Goal: Task Accomplishment & Management: Manage account settings

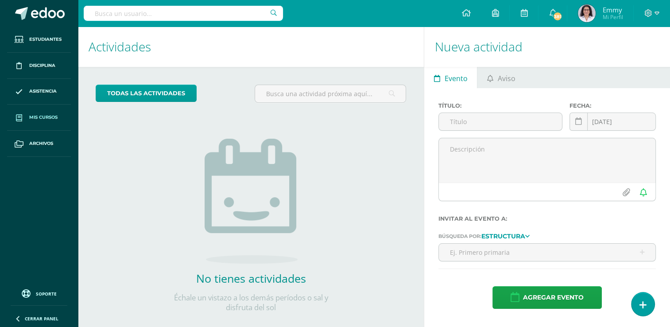
click at [53, 112] on link "Mis cursos" at bounding box center [39, 117] width 64 height 26
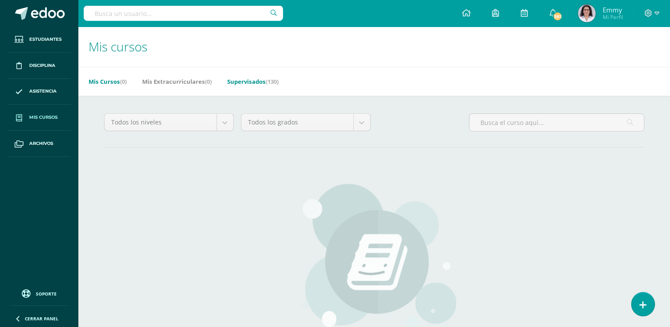
click at [264, 80] on link "Supervisados (130)" at bounding box center [252, 81] width 51 height 14
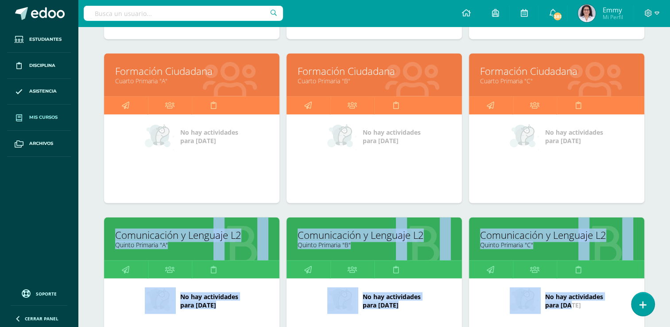
scroll to position [1855, 0]
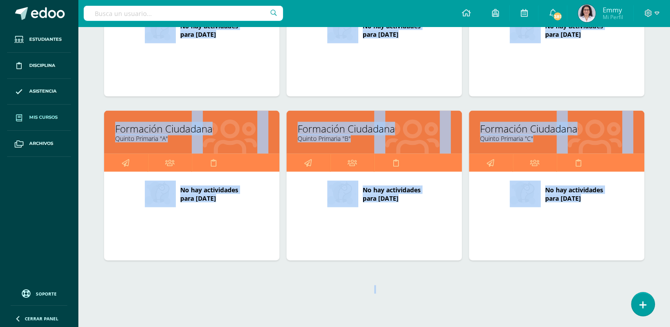
drag, startPoint x: 668, startPoint y: 219, endPoint x: 677, endPoint y: 349, distance: 130.9
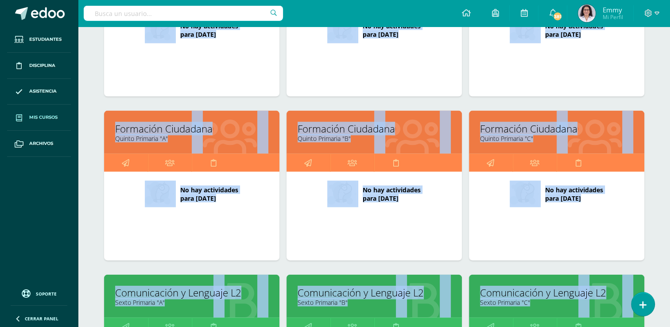
click at [589, 305] on icon at bounding box center [605, 301] width 33 height 43
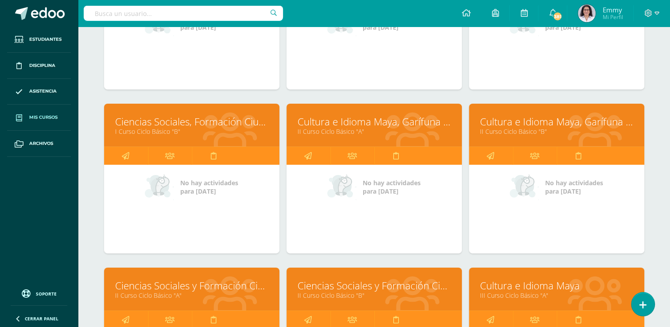
scroll to position [2964, 0]
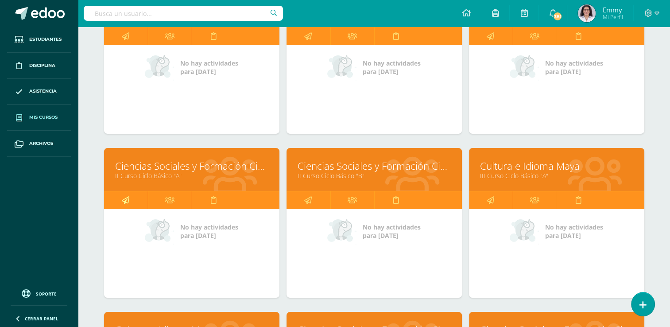
click at [129, 193] on icon at bounding box center [126, 199] width 8 height 17
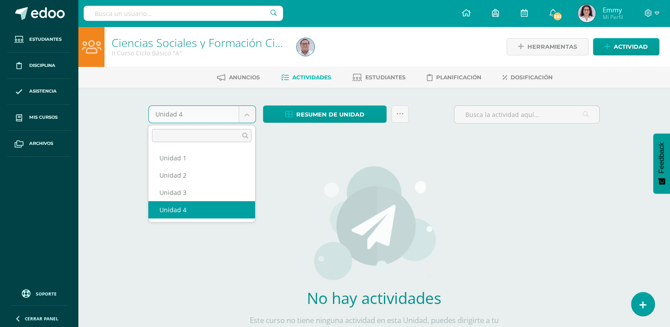
click at [249, 116] on body "Estudiantes Disciplina Asistencia Mis cursos Archivos Soporte Ayuda Reportar un…" at bounding box center [335, 190] width 670 height 380
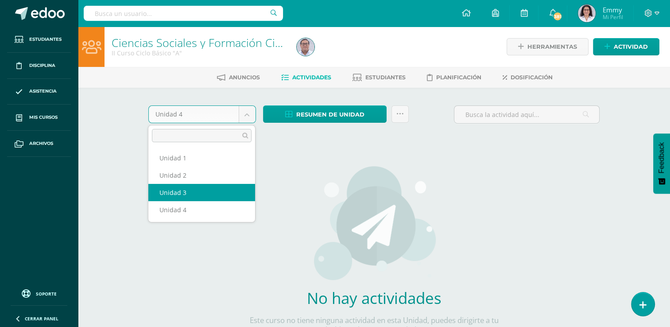
select select "Unidad 3"
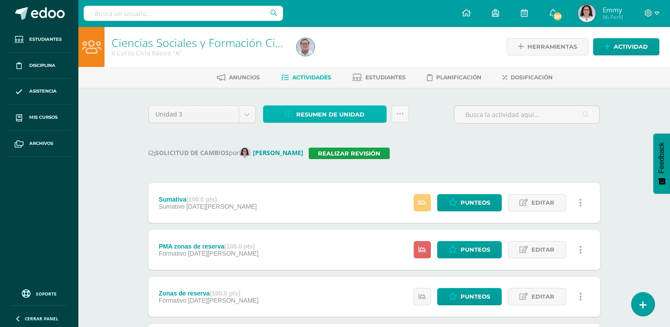
click at [331, 113] on span "Resumen de unidad" at bounding box center [330, 114] width 68 height 16
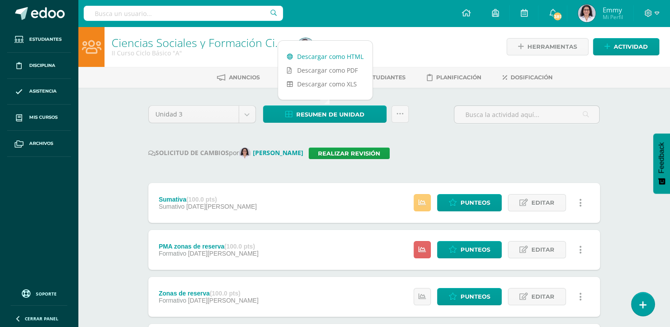
click at [334, 56] on link "Descargar como HTML" at bounding box center [325, 57] width 94 height 14
click at [133, 164] on div "Unidad 3 Unidad 1 Unidad 2 Unidad 3 Unidad 4 Resumen de unidad Subir actividade…" at bounding box center [374, 325] width 487 height 475
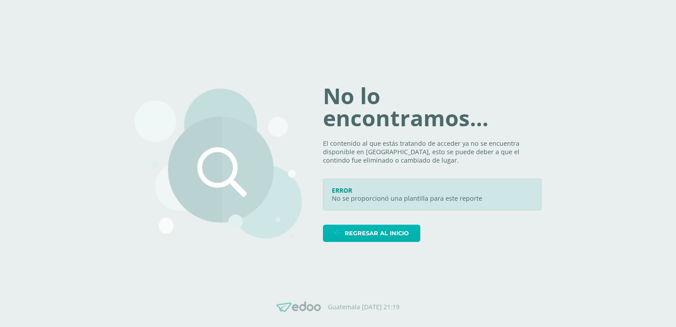
click at [393, 234] on span "Regresar al inicio" at bounding box center [377, 233] width 64 height 16
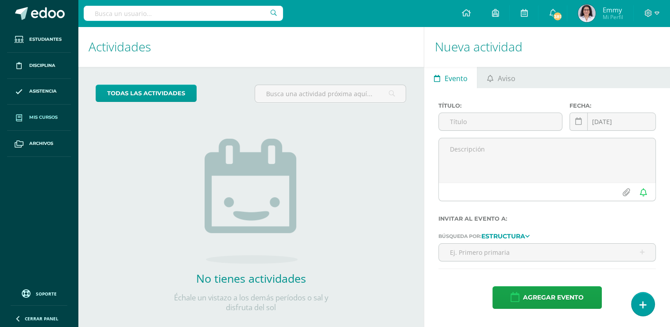
click at [53, 110] on link "Mis cursos" at bounding box center [39, 117] width 64 height 26
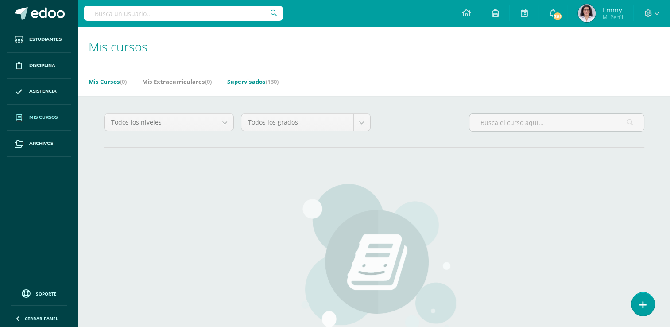
click at [246, 81] on link "Supervisados (130)" at bounding box center [252, 81] width 51 height 14
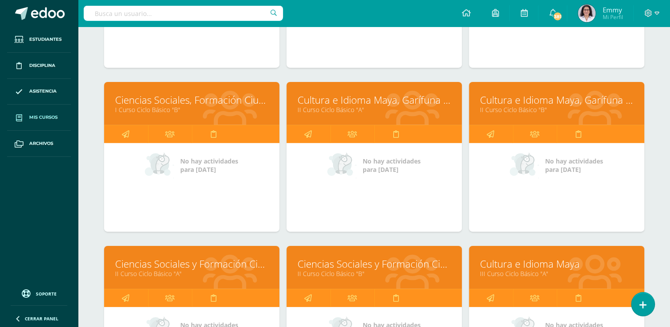
scroll to position [2903, 0]
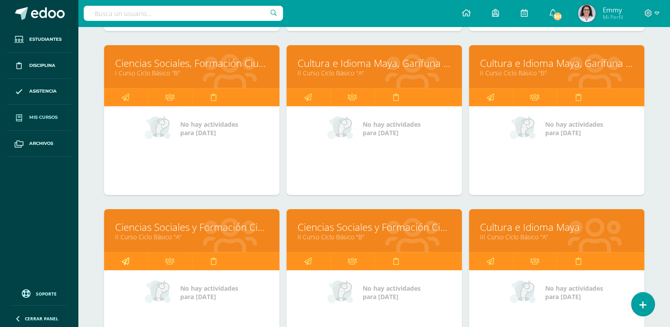
click at [126, 255] on icon at bounding box center [126, 260] width 8 height 17
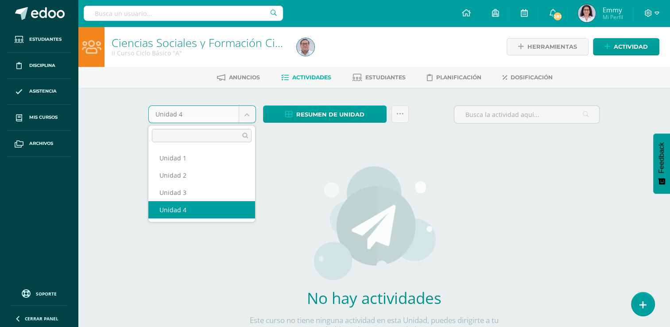
click at [247, 108] on body "Estudiantes Disciplina Asistencia Mis cursos Archivos Soporte Ayuda Reportar un…" at bounding box center [335, 190] width 670 height 380
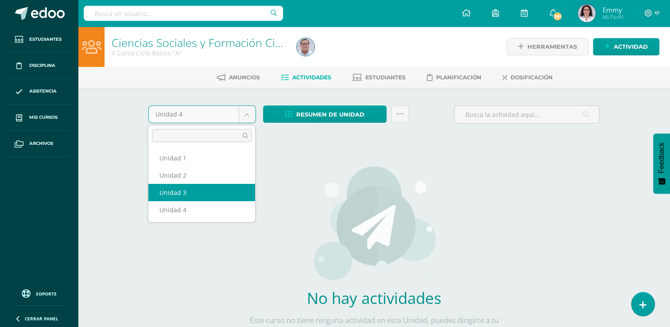
select select "Unidad 3"
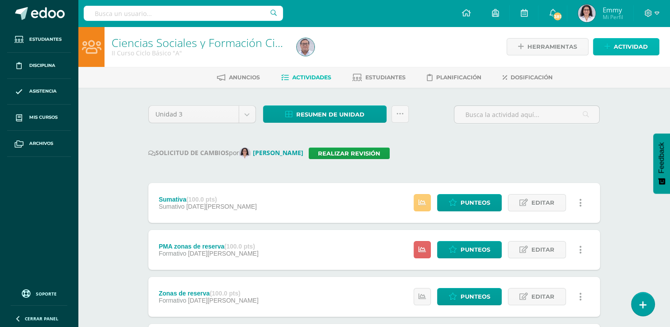
click at [632, 44] on span "Actividad" at bounding box center [630, 46] width 34 height 16
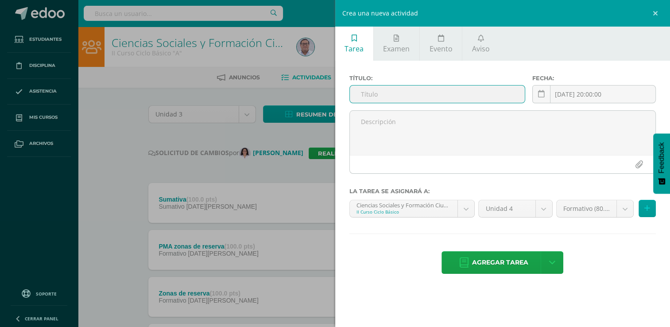
click at [468, 100] on input "text" at bounding box center [437, 93] width 175 height 17
type input "Entrega de informe de investigación"
click at [538, 94] on icon at bounding box center [541, 94] width 7 height 8
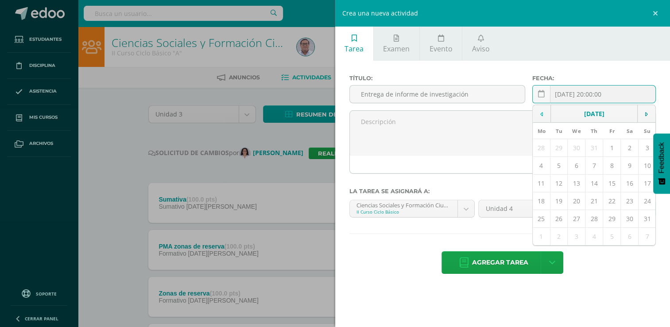
click at [541, 112] on icon at bounding box center [541, 114] width 3 height 6
click at [595, 220] on td "31" at bounding box center [594, 219] width 18 height 18
type input "2025-07-31"
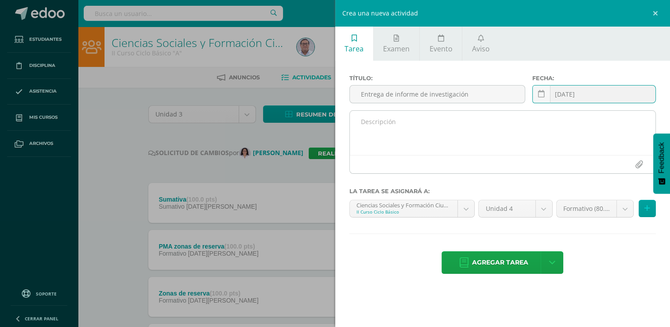
click at [543, 127] on textarea at bounding box center [503, 133] width 306 height 44
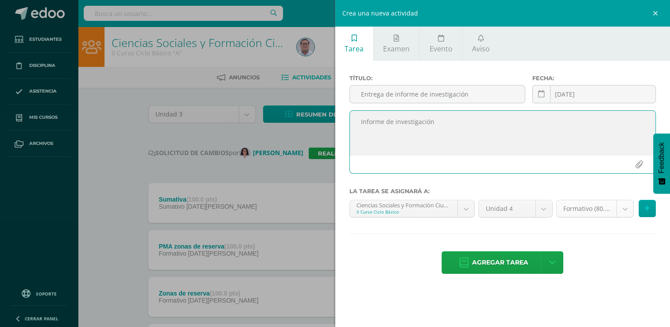
type textarea "Informe de investigación"
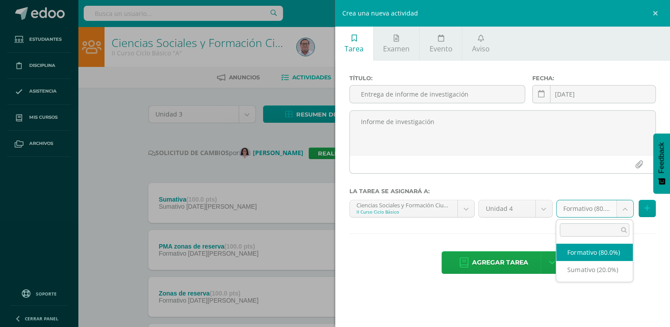
click at [625, 206] on body "Estudiantes Disciplina Asistencia Mis cursos Archivos Soporte Ayuda Reportar un…" at bounding box center [335, 281] width 670 height 563
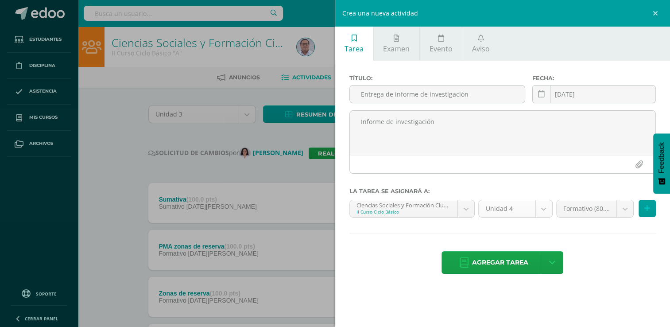
click at [544, 206] on body "Estudiantes Disciplina Asistencia Mis cursos Archivos Soporte Ayuda Reportar un…" at bounding box center [335, 281] width 670 height 563
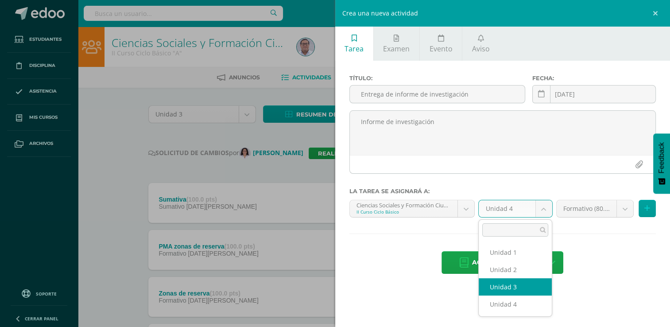
select select "227945"
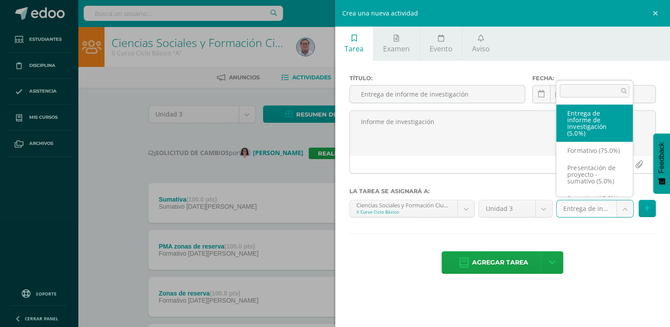
click at [627, 202] on body "Estudiantes Disciplina Asistencia Mis cursos Archivos Soporte Ayuda Reportar un…" at bounding box center [335, 281] width 670 height 563
select select "257518"
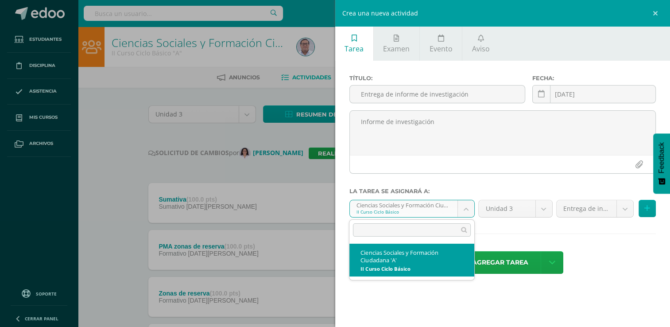
click at [467, 208] on body "Estudiantes Disciplina Asistencia Mis cursos Archivos Soporte Ayuda Reportar un…" at bounding box center [335, 281] width 670 height 563
click at [455, 229] on input "text" at bounding box center [412, 229] width 118 height 13
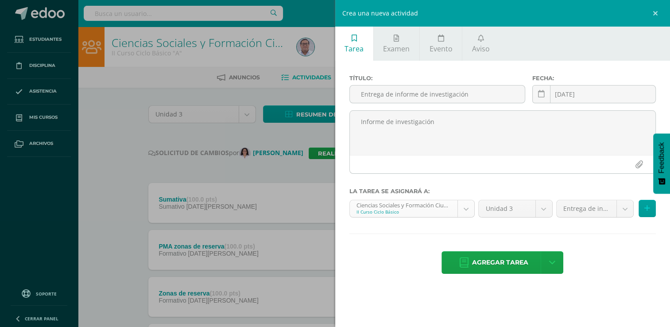
click at [463, 212] on body "Estudiantes Disciplina Asistencia Mis cursos Archivos Soporte Ayuda Reportar un…" at bounding box center [335, 281] width 670 height 563
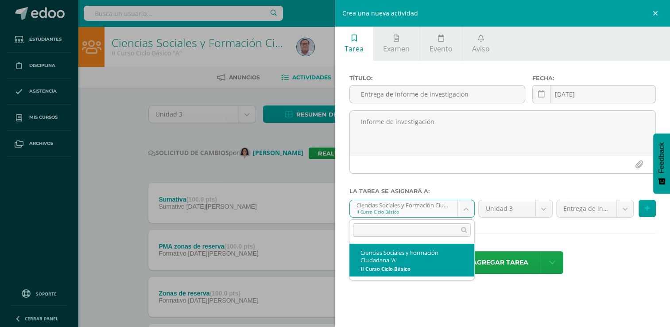
click at [468, 207] on body "Estudiantes Disciplina Asistencia Mis cursos Archivos Soporte Ayuda Reportar un…" at bounding box center [335, 281] width 670 height 563
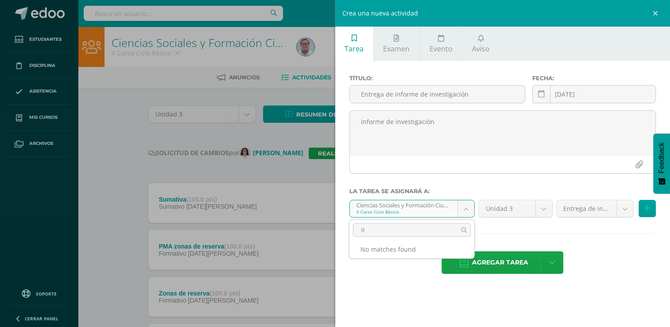
type input "I"
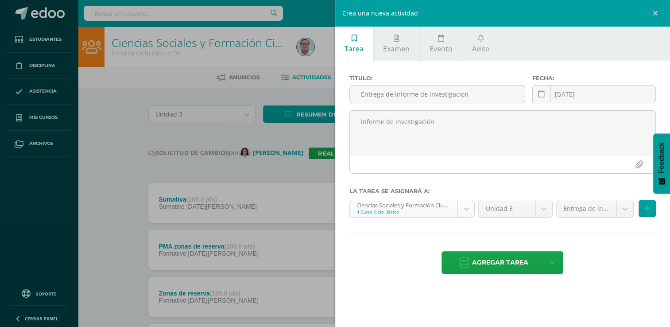
click at [425, 208] on body "Estudiantes Disciplina Asistencia Mis cursos Archivos Soporte Ayuda Reportar un…" at bounding box center [335, 281] width 670 height 563
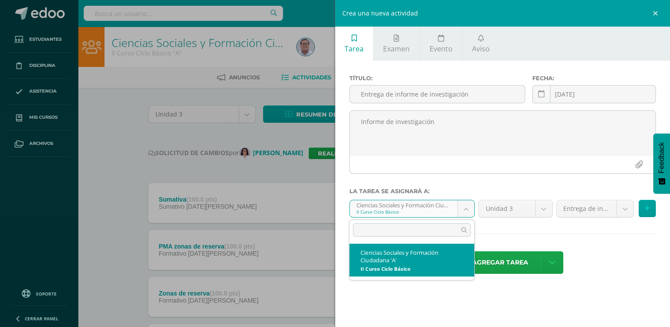
click at [427, 203] on body "Estudiantes Disciplina Asistencia Mis cursos Archivos Soporte Ayuda Reportar un…" at bounding box center [335, 281] width 670 height 563
click at [468, 208] on body "Estudiantes Disciplina Asistencia Mis cursos Archivos Soporte Ayuda Reportar un…" at bounding box center [335, 281] width 670 height 563
click at [464, 231] on input "text" at bounding box center [412, 229] width 118 height 13
click at [437, 231] on input "text" at bounding box center [412, 229] width 118 height 13
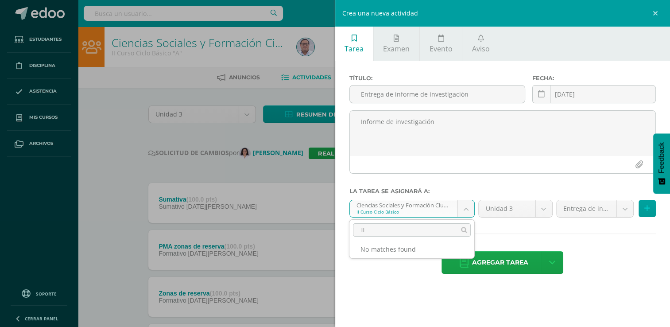
type input "I"
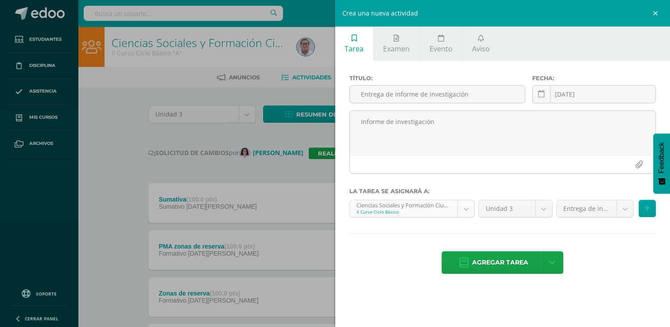
click at [411, 205] on body "Estudiantes Disciplina Asistencia Mis cursos Archivos Soporte Ayuda Reportar un…" at bounding box center [335, 281] width 670 height 563
click at [650, 210] on button at bounding box center [646, 208] width 17 height 17
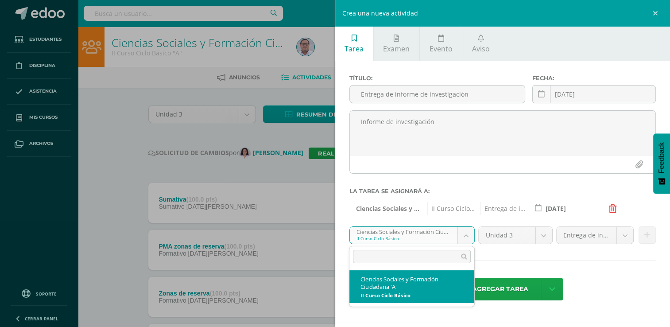
click at [466, 234] on body "Estudiantes Disciplina Asistencia Mis cursos Archivos Soporte Ayuda Reportar un…" at bounding box center [335, 281] width 670 height 563
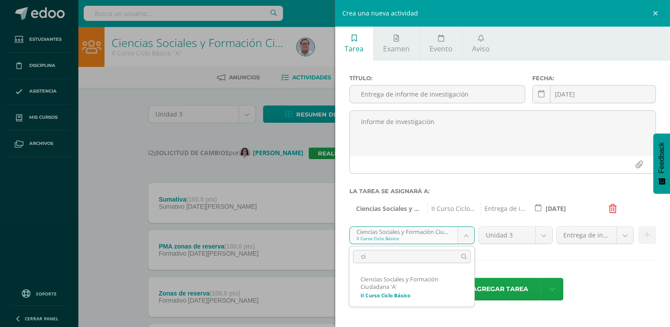
click at [452, 261] on input "ci" at bounding box center [412, 256] width 118 height 13
type input "c"
type input "I"
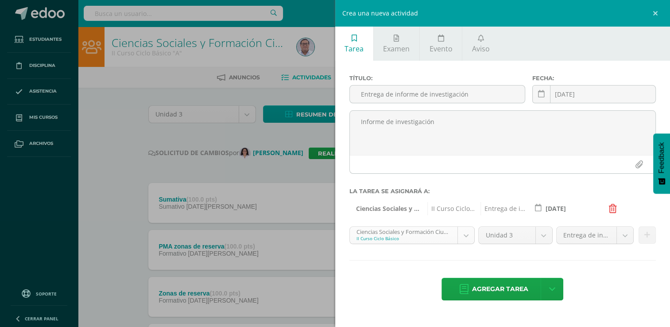
click at [463, 234] on body "Estudiantes Disciplina Asistencia Mis cursos Archivos Soporte Ayuda Reportar un…" at bounding box center [335, 281] width 670 height 563
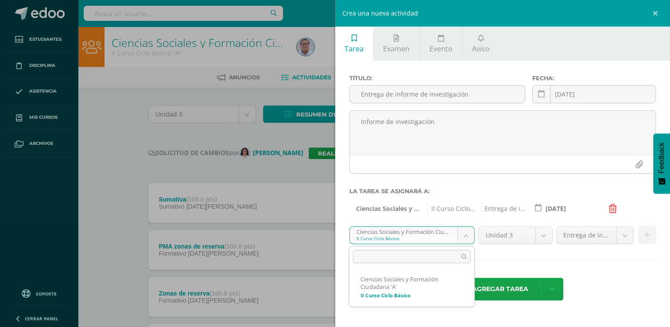
click at [465, 256] on input "text" at bounding box center [412, 256] width 118 height 13
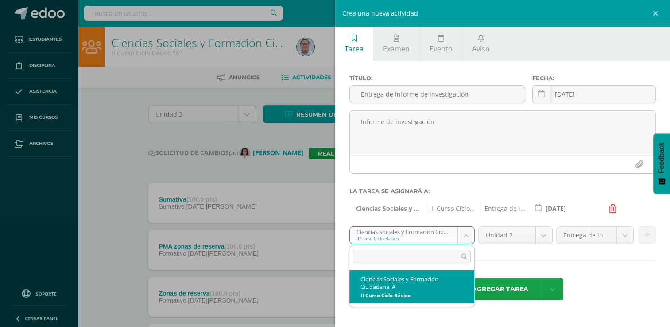
click at [466, 233] on body "Estudiantes Disciplina Asistencia Mis cursos Archivos Soporte Ayuda Reportar un…" at bounding box center [335, 281] width 670 height 563
click at [427, 258] on input "text" at bounding box center [412, 256] width 118 height 13
type input "ciencias sociales"
click at [470, 231] on body "Estudiantes Disciplina Asistencia Mis cursos Archivos Soporte Ayuda Reportar un…" at bounding box center [335, 281] width 670 height 563
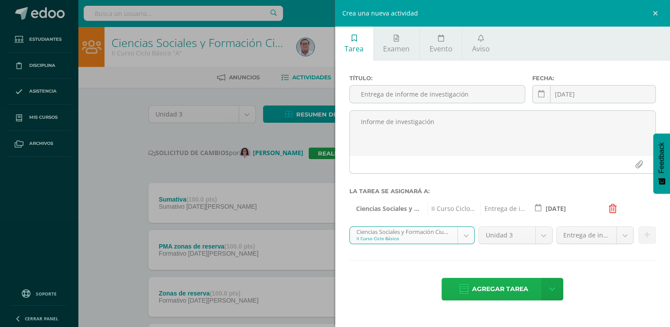
click at [508, 289] on span "Agregar tarea" at bounding box center [500, 289] width 56 height 22
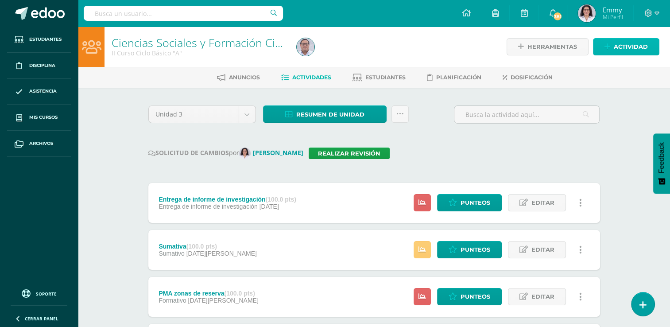
click at [636, 42] on span "Actividad" at bounding box center [630, 46] width 34 height 16
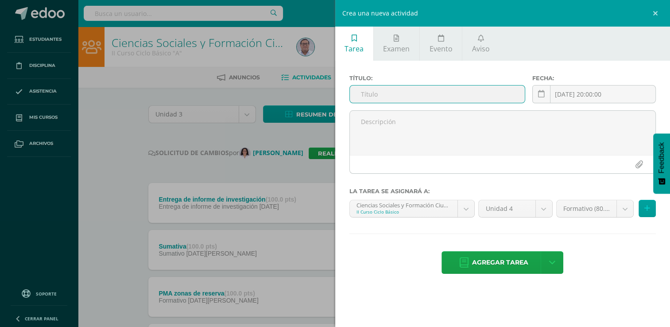
click at [467, 96] on input "text" at bounding box center [437, 93] width 175 height 17
click at [391, 94] on input "Ex" at bounding box center [437, 93] width 175 height 17
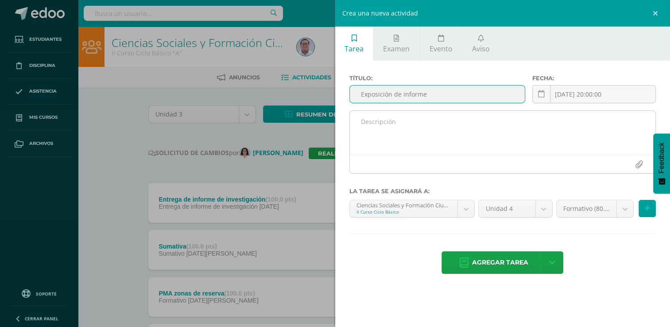
type input "Exposición de informe"
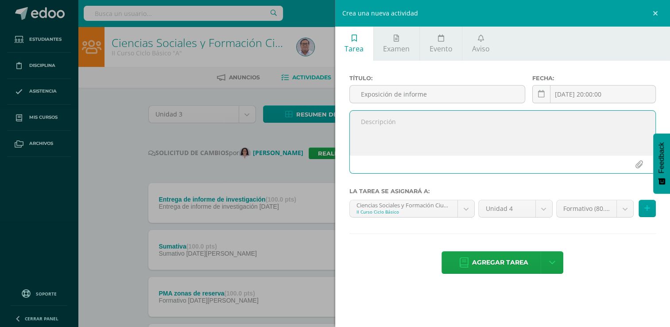
click at [393, 125] on textarea at bounding box center [503, 133] width 306 height 44
type textarea "Exposición de resultados de investigación"
click at [546, 208] on body "Tarea asignada exitosamente Estudiantes Disciplina Asistencia Mis cursos Archiv…" at bounding box center [335, 305] width 670 height 610
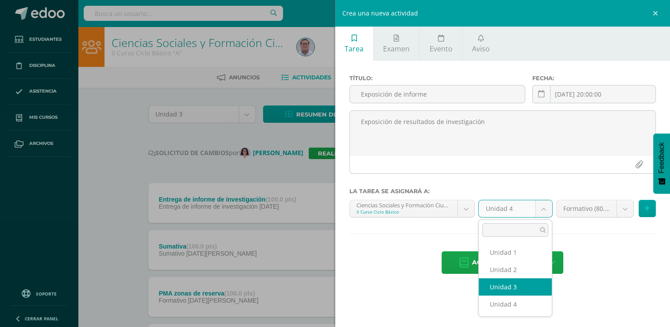
select select "227945"
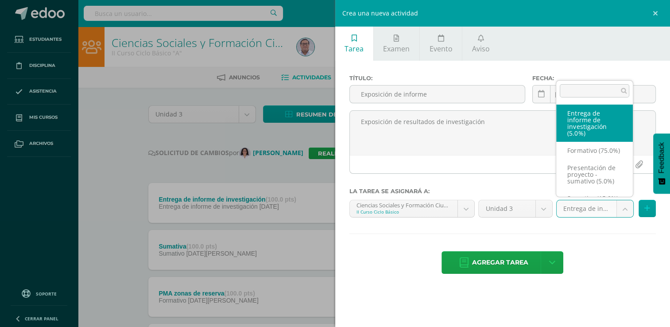
click at [626, 211] on body "Tarea asignada exitosamente Estudiantes Disciplina Asistencia Mis cursos Archiv…" at bounding box center [335, 305] width 670 height 610
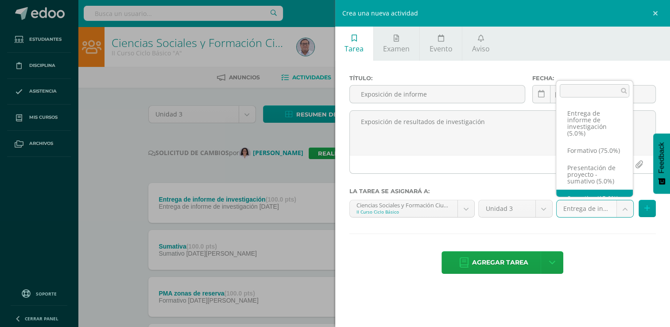
scroll to position [23, 0]
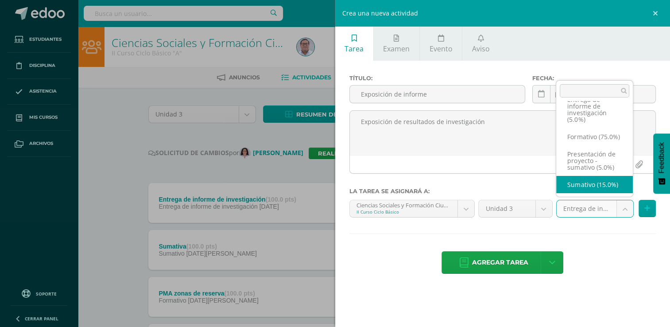
select select "227947"
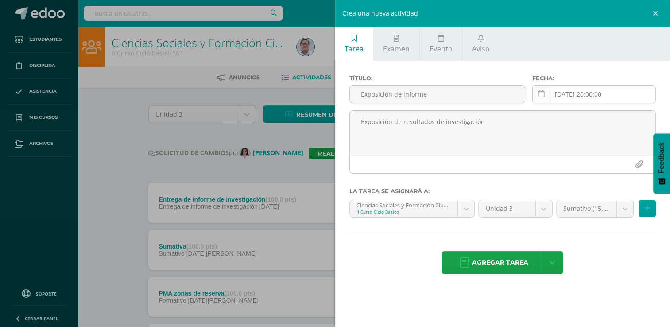
click at [542, 95] on icon at bounding box center [541, 94] width 7 height 8
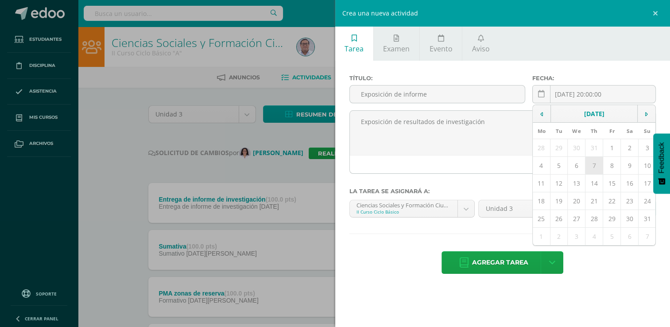
click at [593, 167] on td "7" at bounding box center [594, 166] width 18 height 18
type input "2025-08-07"
click at [653, 205] on button at bounding box center [646, 208] width 17 height 17
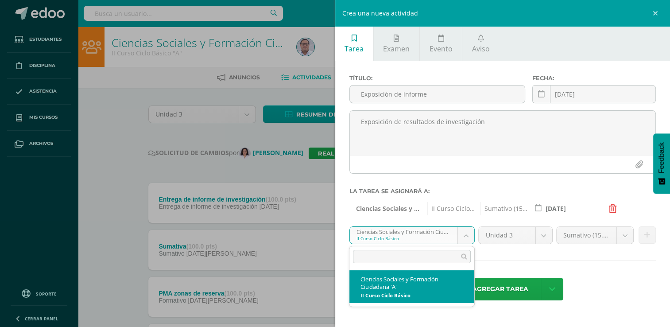
click at [468, 233] on body "Tarea asignada exitosamente Estudiantes Disciplina Asistencia Mis cursos Archiv…" at bounding box center [335, 305] width 670 height 610
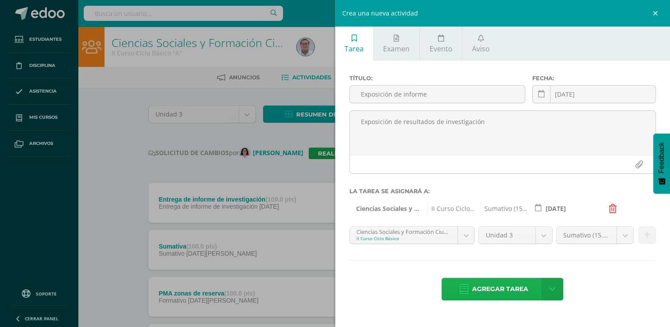
click at [524, 286] on span "Agregar tarea" at bounding box center [500, 289] width 56 height 22
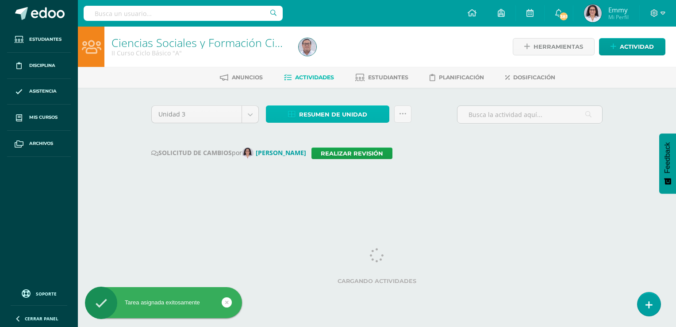
click at [329, 110] on span "Resumen de unidad" at bounding box center [333, 114] width 68 height 16
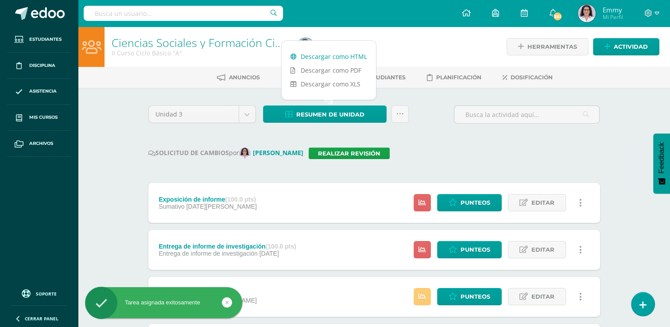
click at [336, 51] on link "Descargar como HTML" at bounding box center [328, 57] width 94 height 14
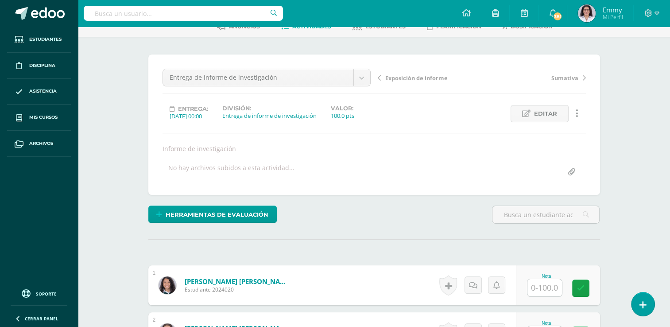
scroll to position [36, 0]
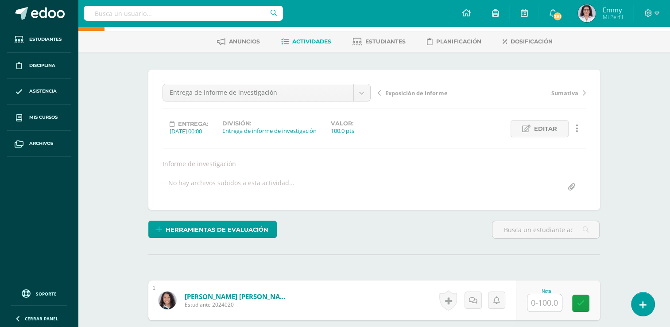
click at [432, 91] on span "Exposición de informe" at bounding box center [416, 93] width 62 height 8
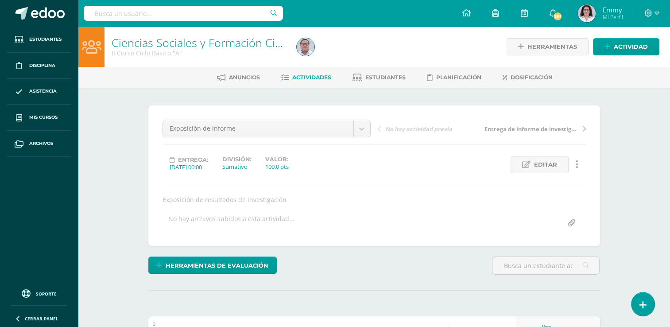
click at [311, 73] on link "Actividades" at bounding box center [306, 77] width 50 height 14
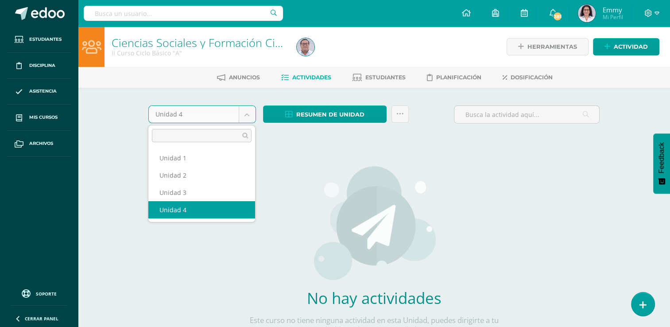
click at [250, 116] on body "Estudiantes Disciplina Asistencia Mis cursos Archivos Soporte Ayuda Reportar un…" at bounding box center [335, 190] width 670 height 380
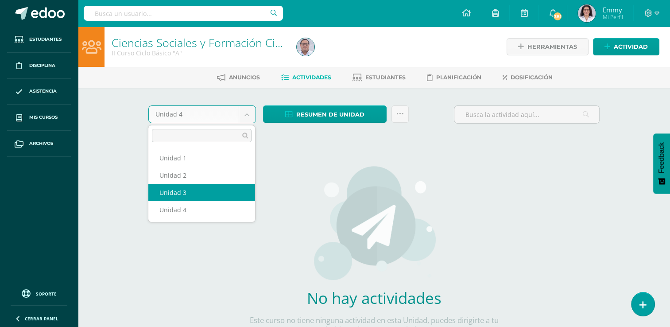
select select "Unidad 3"
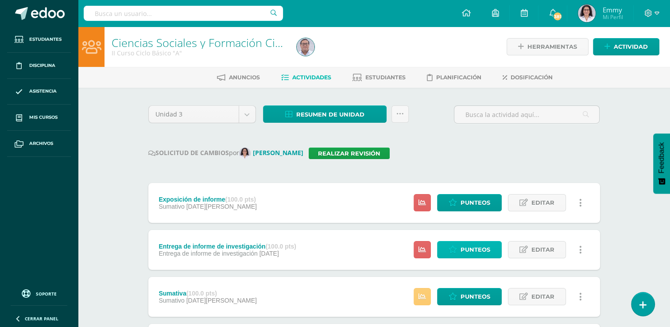
click at [476, 250] on span "Punteos" at bounding box center [475, 249] width 30 height 16
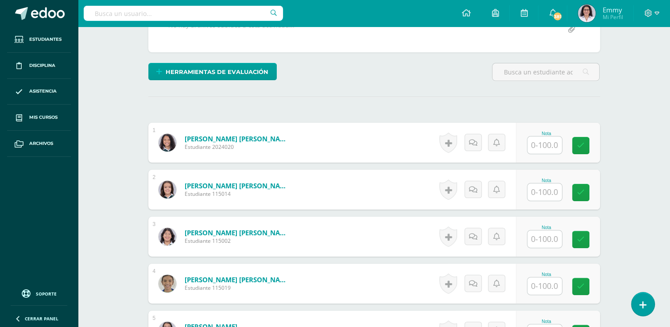
scroll to position [240, 0]
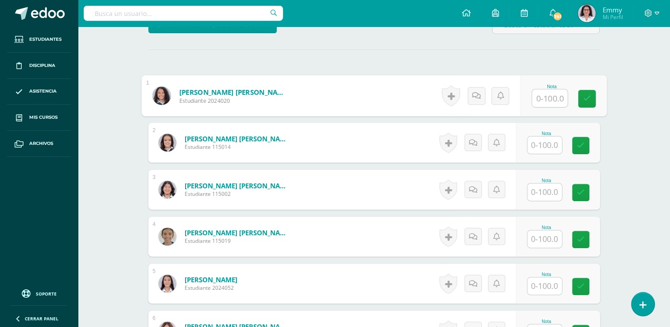
click at [543, 106] on input "text" at bounding box center [548, 98] width 35 height 18
type input "86"
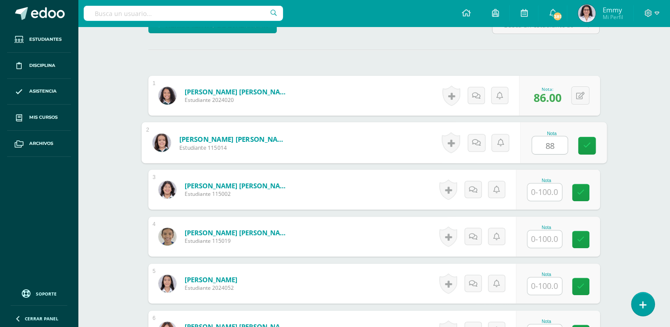
type input "88"
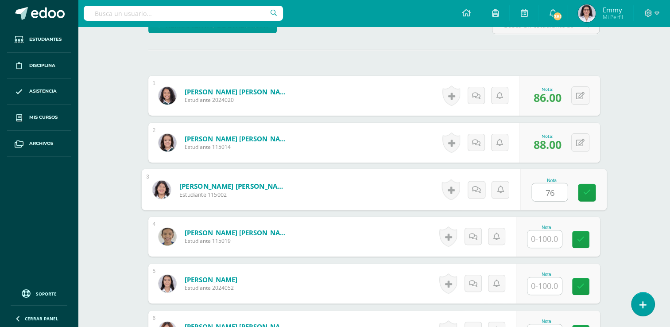
type input "76"
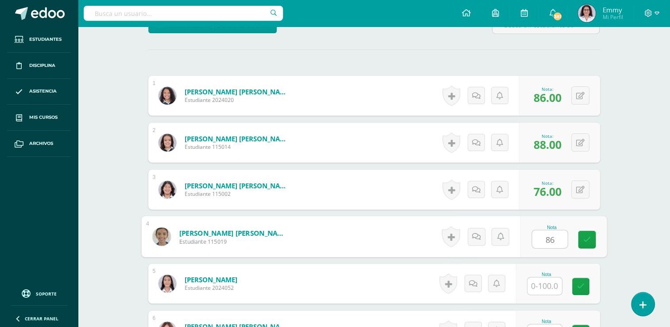
type input "86"
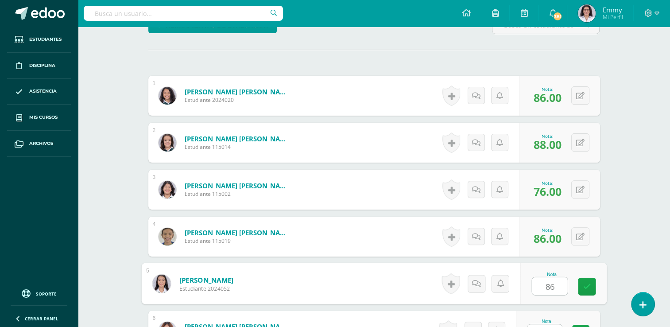
type input "86"
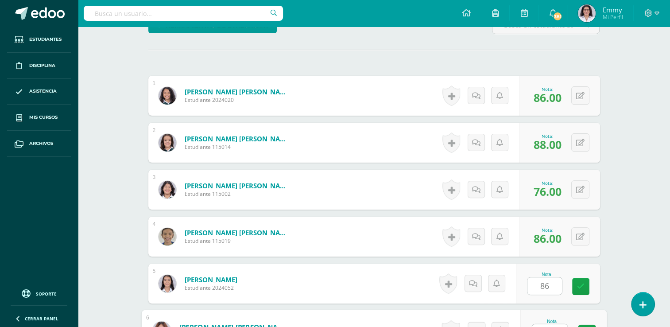
scroll to position [420, 0]
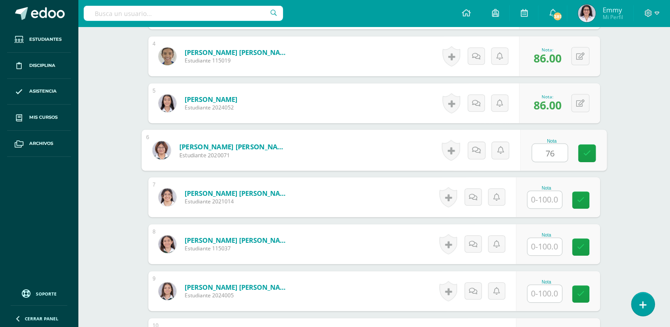
type input "76"
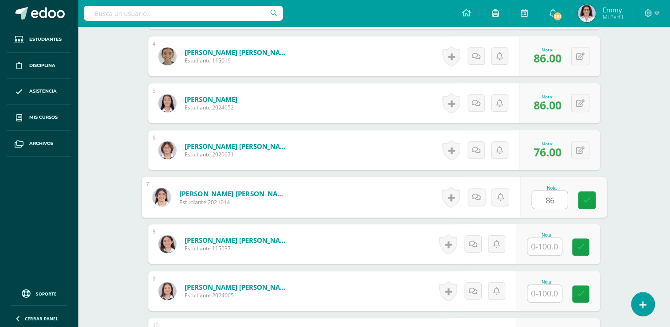
type input "86"
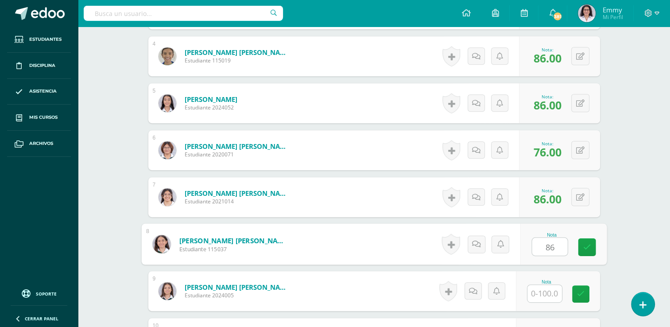
type input "86"
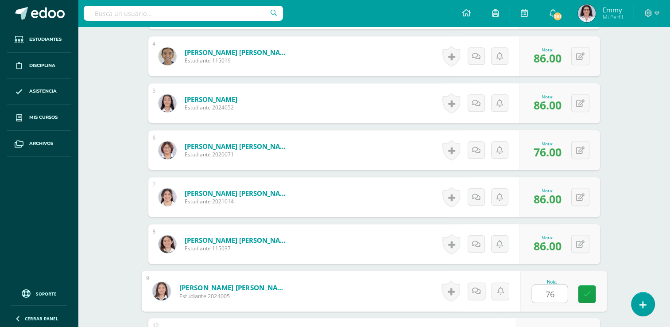
type input "76"
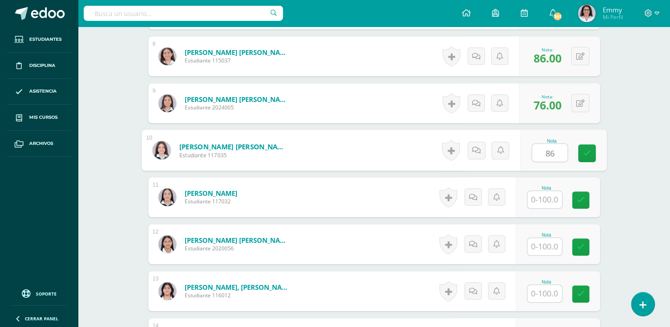
type input "86"
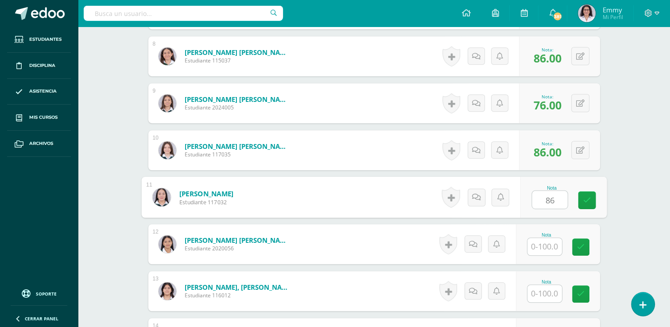
type input "86"
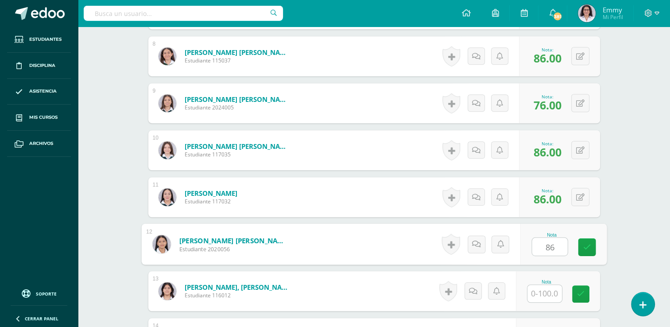
type input "86"
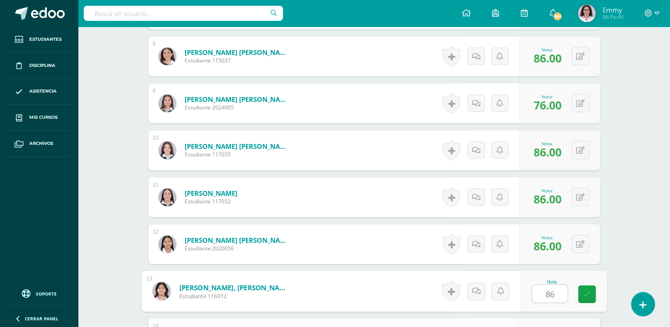
type input "86"
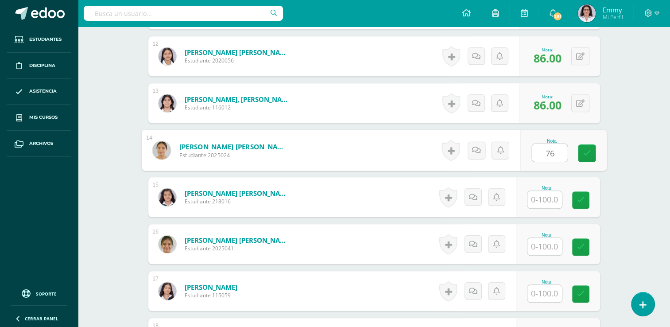
type input "76"
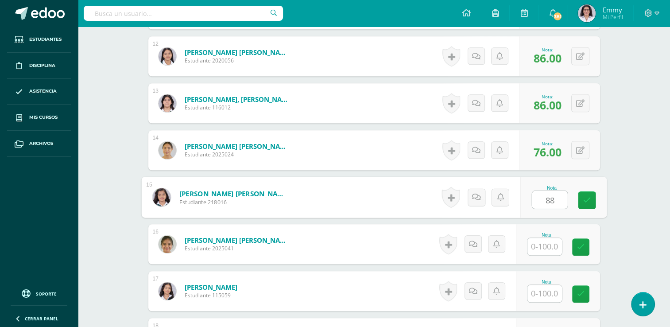
type input "88"
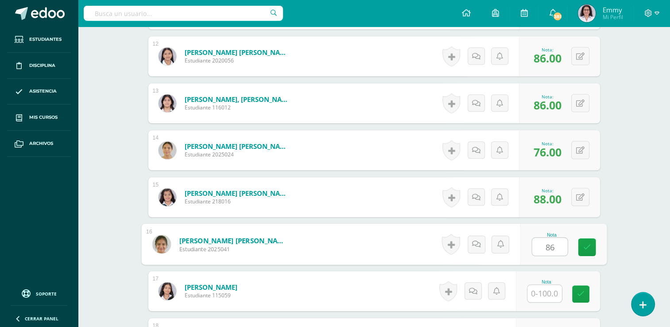
type input "86"
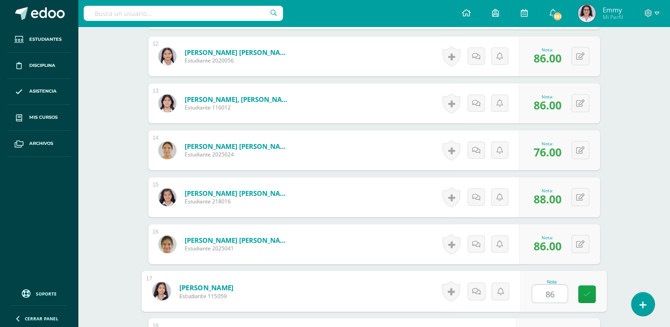
type input "86"
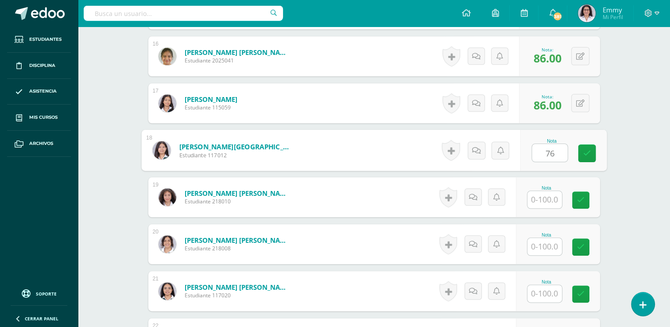
type input "76"
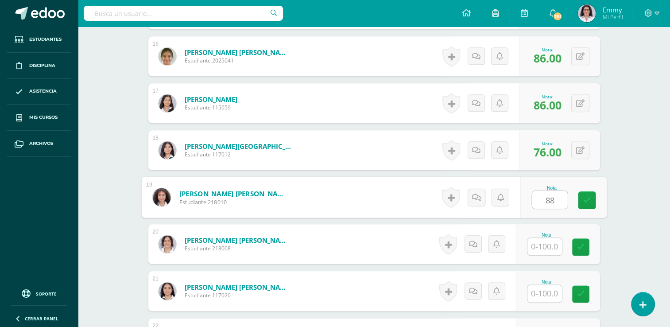
type input "88"
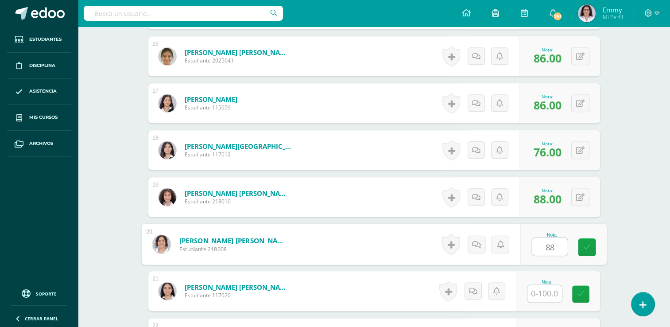
type input "88"
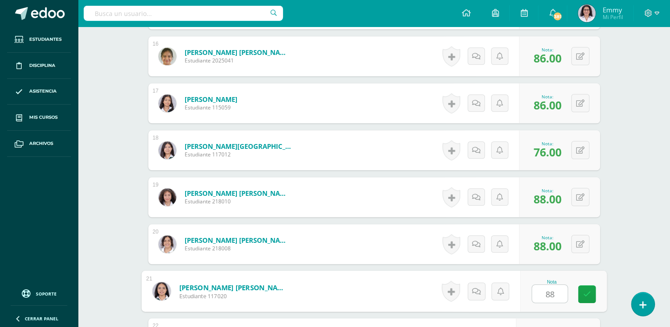
type input "88"
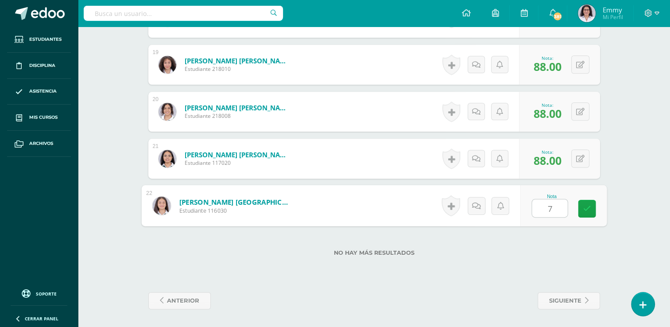
type input "76"
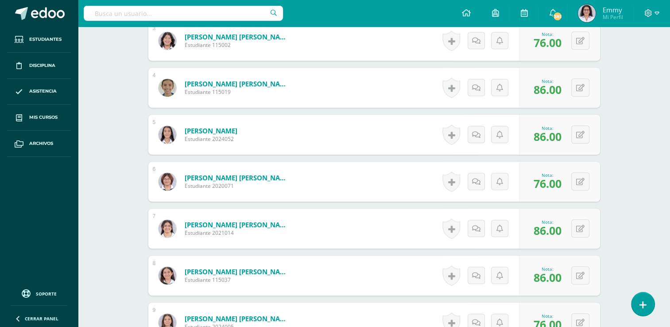
scroll to position [0, 0]
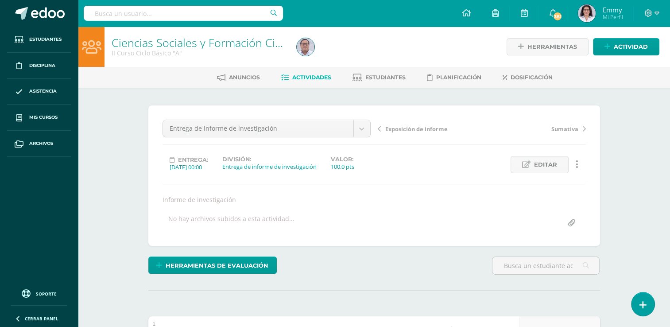
click at [302, 77] on span "Actividades" at bounding box center [311, 77] width 39 height 7
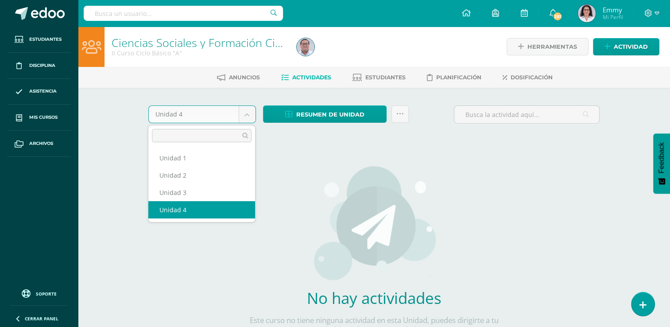
click at [250, 114] on body "Estudiantes Disciplina Asistencia Mis cursos Archivos Soporte Ayuda Reportar un…" at bounding box center [335, 190] width 670 height 380
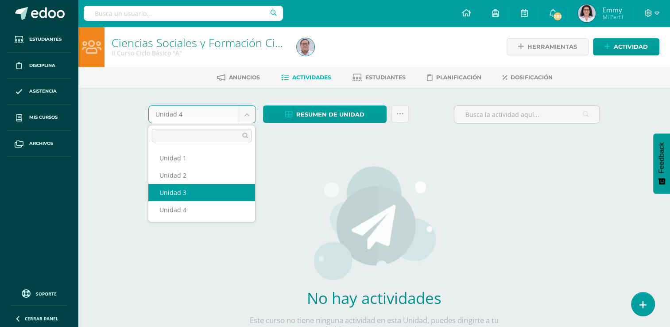
select select "Unidad 3"
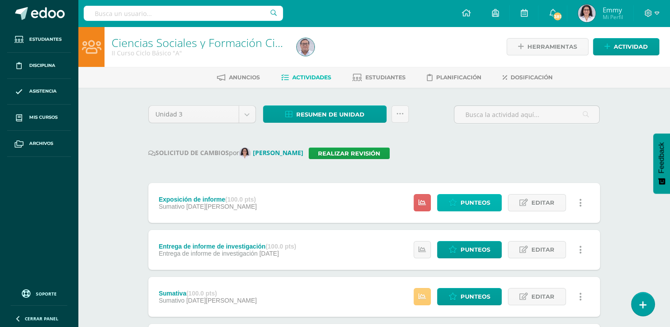
click at [481, 199] on span "Punteos" at bounding box center [475, 202] width 30 height 16
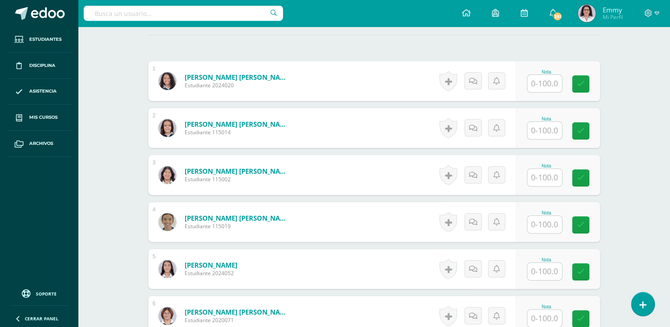
scroll to position [249, 0]
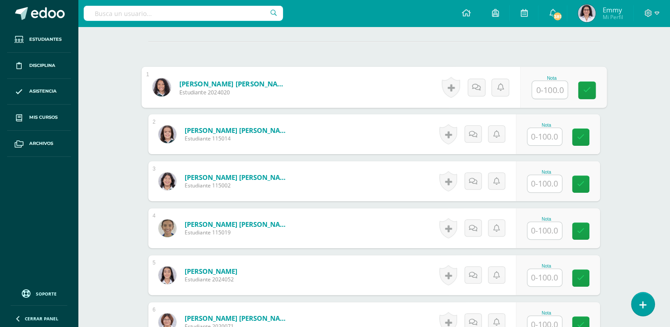
click at [545, 87] on input "text" at bounding box center [548, 90] width 35 height 18
type input "98"
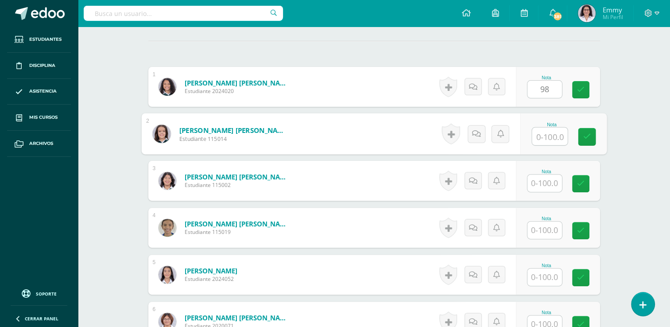
scroll to position [250, 0]
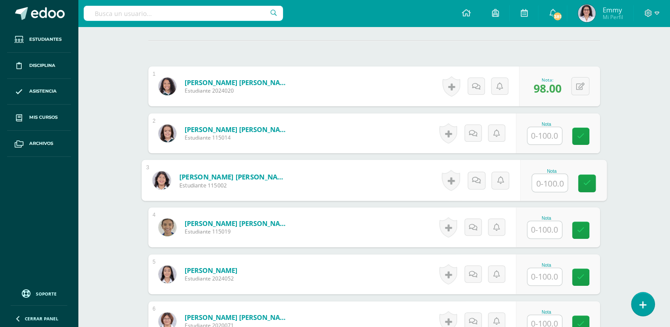
click at [560, 181] on input "text" at bounding box center [548, 183] width 35 height 18
type input "96"
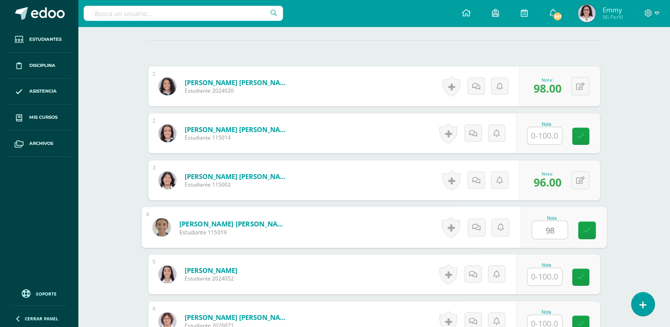
type input "98"
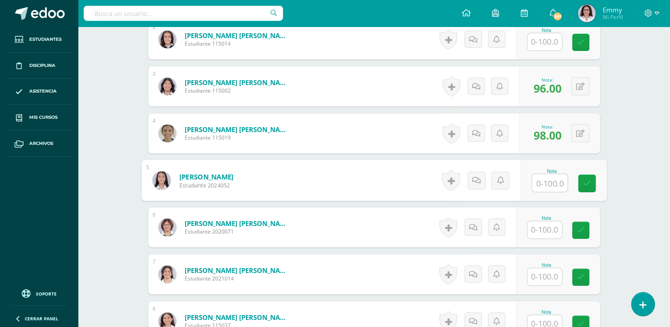
scroll to position [365, 0]
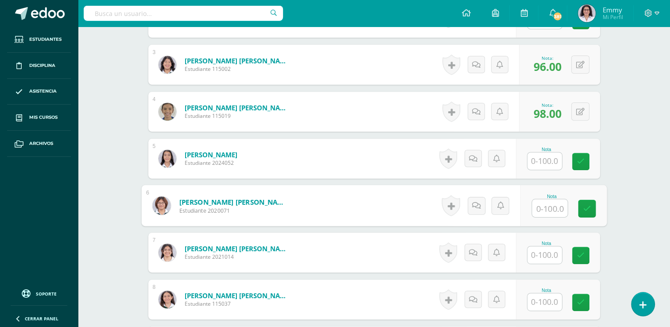
click at [546, 202] on input "text" at bounding box center [548, 208] width 35 height 18
type input "96"
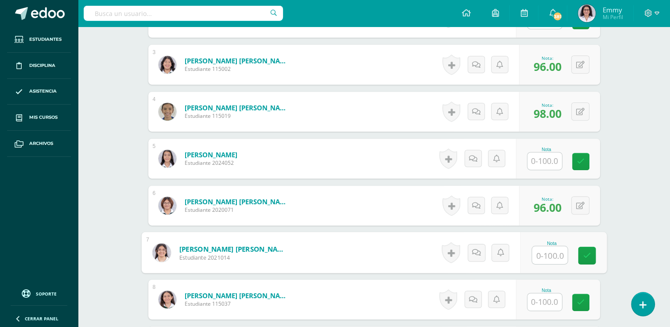
click at [550, 309] on div at bounding box center [544, 301] width 35 height 18
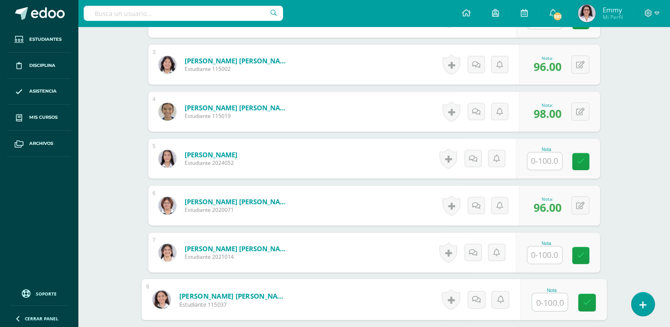
click at [552, 299] on input "text" at bounding box center [548, 302] width 35 height 18
type input "98"
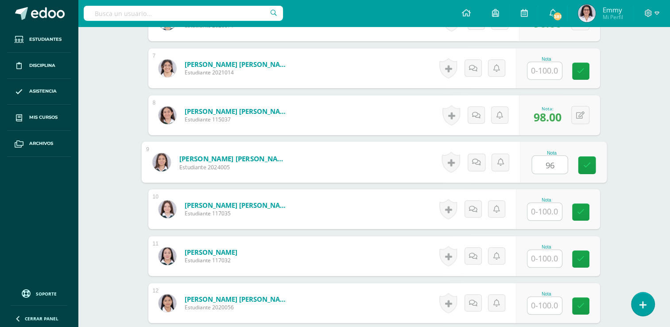
type input "96"
click at [543, 249] on div at bounding box center [544, 258] width 35 height 18
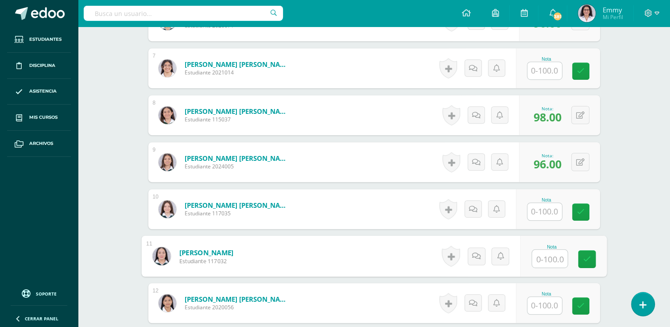
click at [543, 258] on input "text" at bounding box center [548, 259] width 35 height 18
type input "98"
drag, startPoint x: 669, startPoint y: 183, endPoint x: 674, endPoint y: 200, distance: 17.9
click at [669, 200] on html "Estudiantes Disciplina Asistencia Mis cursos Archivos Soporte Ayuda Reportar un…" at bounding box center [335, 172] width 670 height 1442
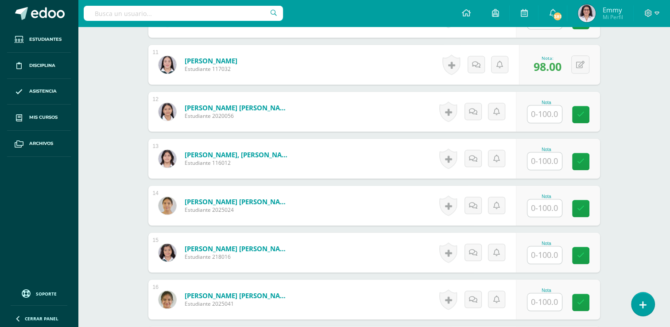
scroll to position [742, 0]
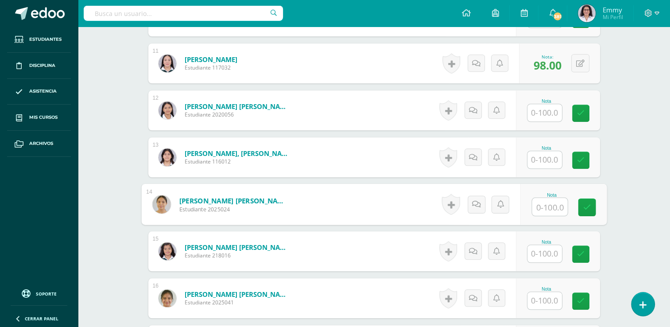
click at [540, 207] on input "text" at bounding box center [548, 207] width 35 height 18
type input "96"
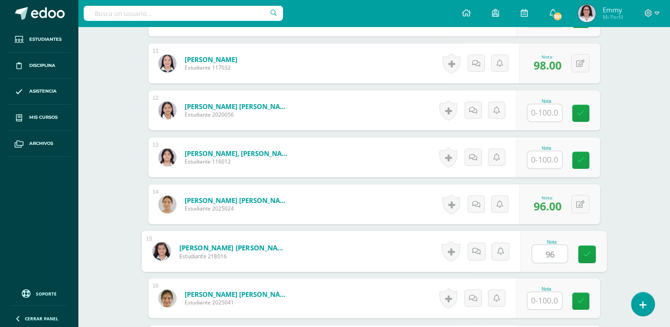
type input "96"
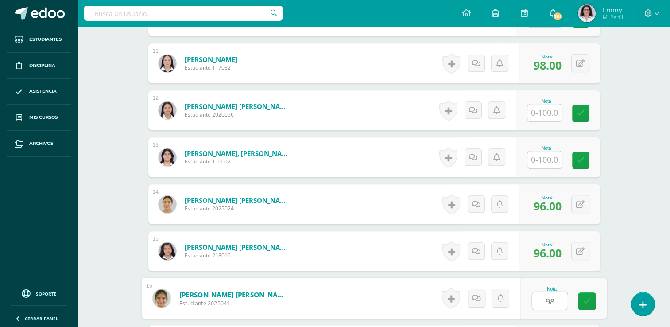
type input "98"
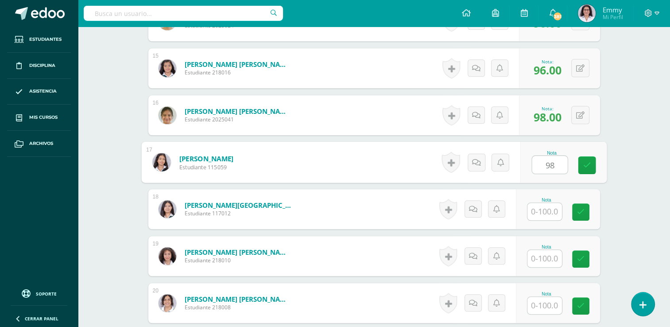
type input "98"
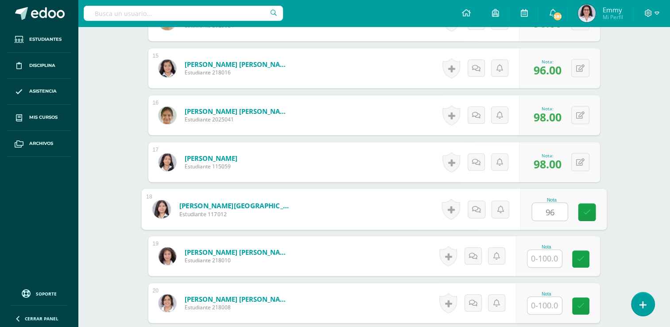
type input "96"
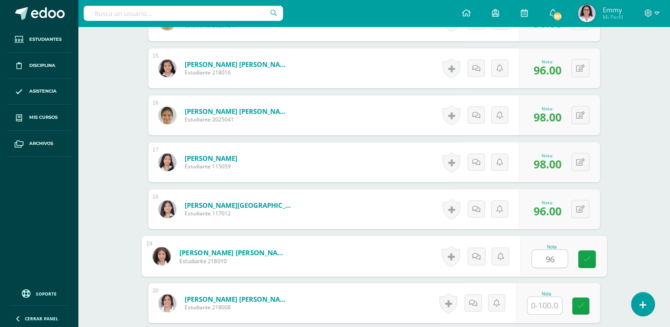
type input "96"
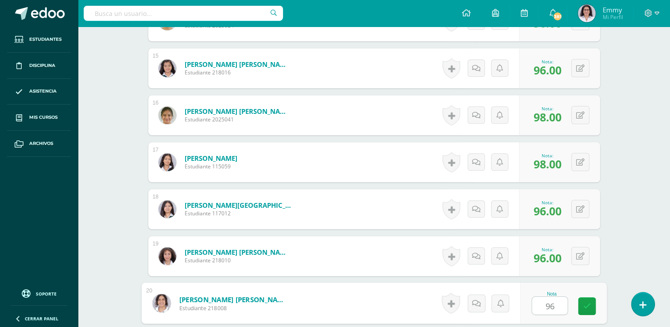
type input "96"
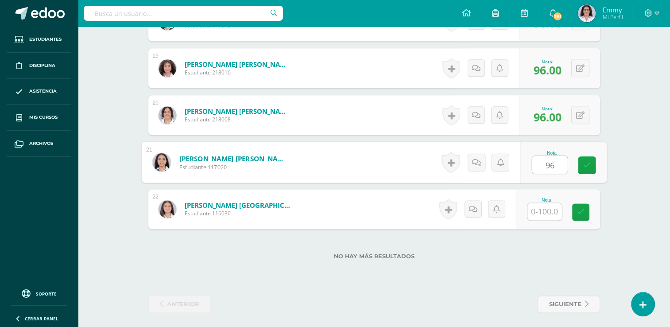
type input "96"
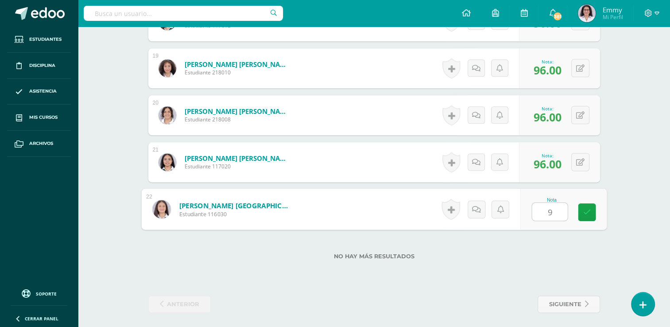
type input "96"
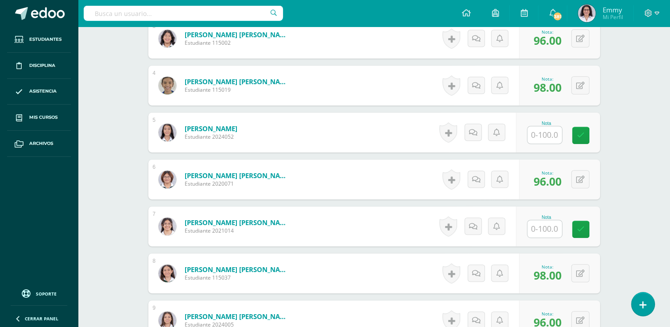
scroll to position [0, 0]
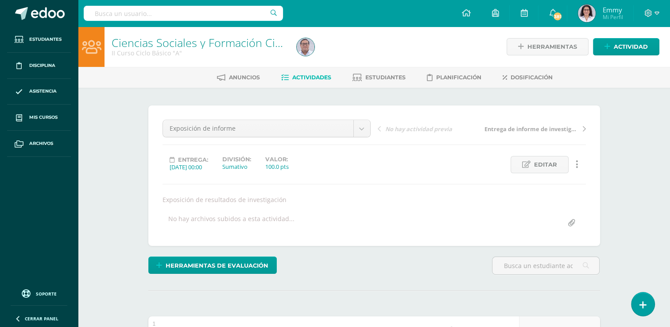
click at [312, 78] on span "Actividades" at bounding box center [311, 77] width 39 height 7
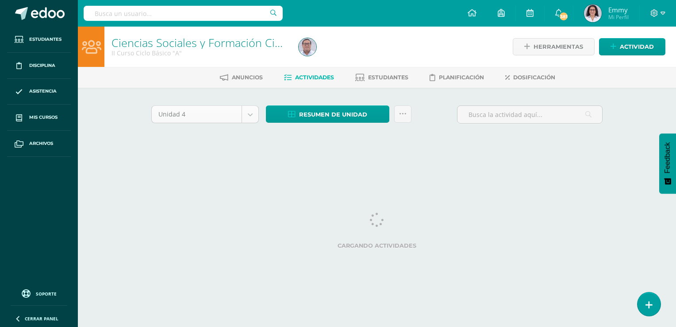
click at [250, 113] on body "Estudiantes Disciplina Asistencia Mis cursos Archivos Soporte Ayuda Reportar un…" at bounding box center [338, 82] width 676 height 165
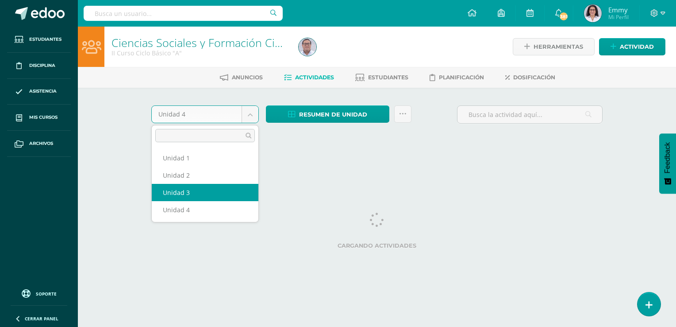
select select "Unidad 3"
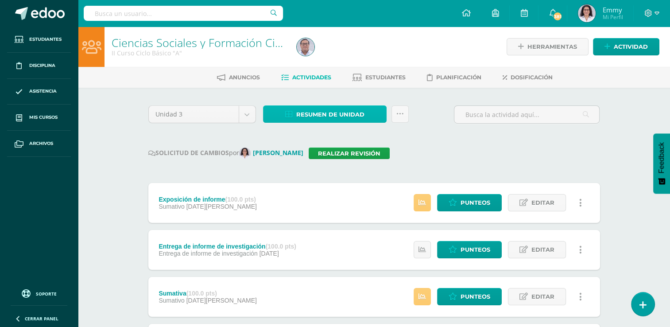
click at [324, 108] on span "Resumen de unidad" at bounding box center [330, 114] width 68 height 16
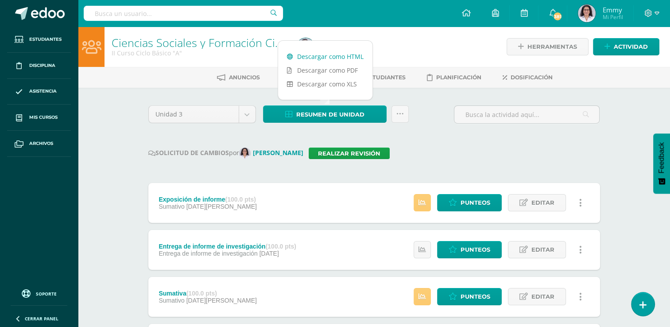
click at [334, 52] on link "Descargar como HTML" at bounding box center [325, 57] width 94 height 14
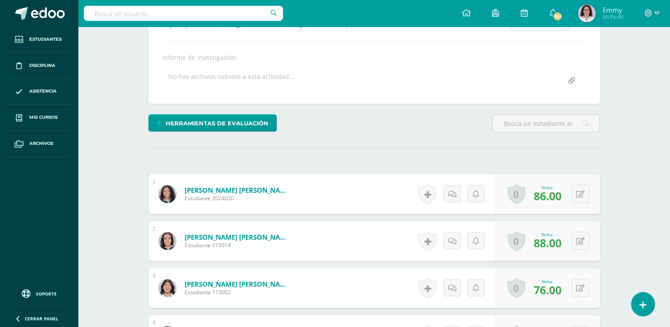
scroll to position [142, 0]
drag, startPoint x: 671, startPoint y: 75, endPoint x: 455, endPoint y: 71, distance: 215.5
click at [455, 61] on div "Informe de investigación" at bounding box center [374, 57] width 430 height 8
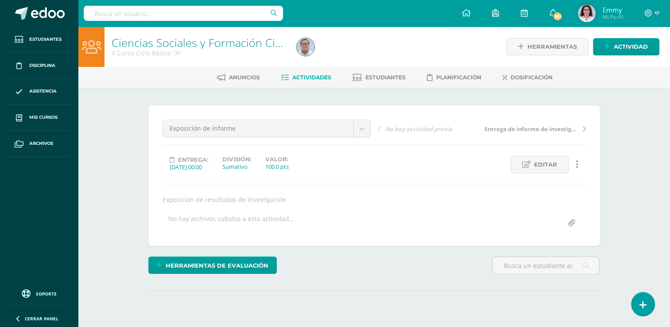
click at [579, 162] on link at bounding box center [576, 164] width 17 height 17
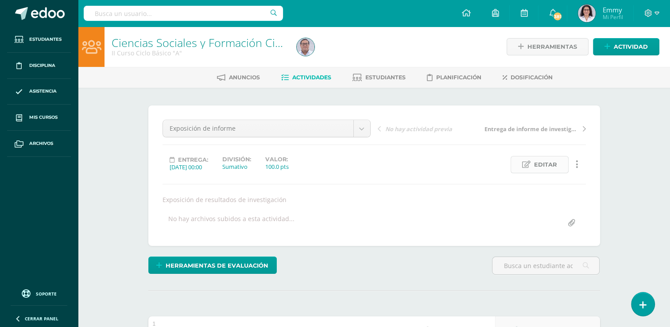
click at [556, 162] on span "Editar" at bounding box center [545, 164] width 23 height 16
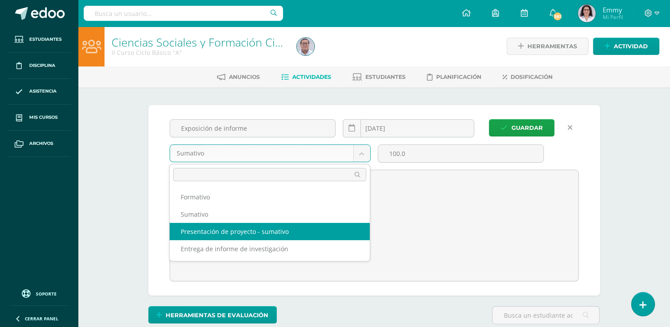
scroll to position [1, 0]
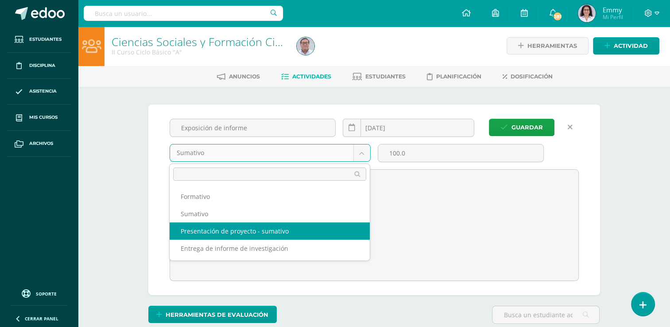
select select "257517"
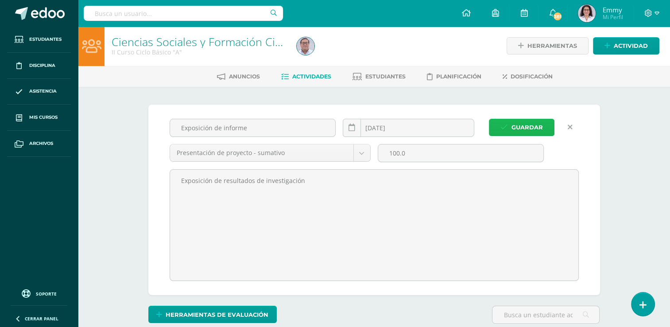
click at [522, 127] on span "Guardar" at bounding box center [526, 127] width 31 height 16
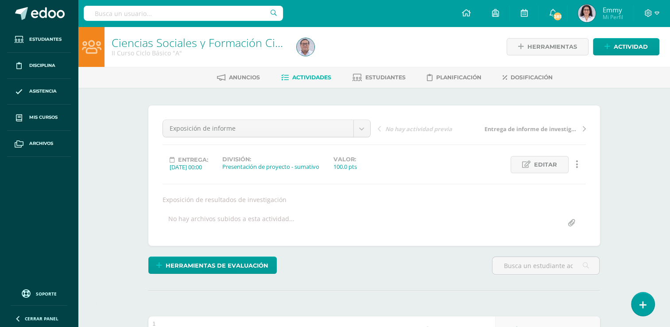
click at [312, 75] on span "Actividades" at bounding box center [311, 77] width 39 height 7
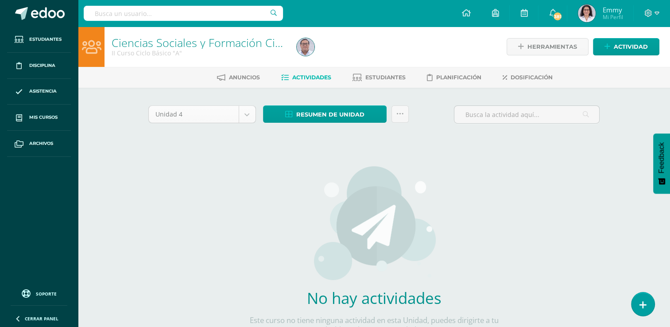
click at [246, 111] on body "Estudiantes Disciplina Asistencia Mis cursos Archivos Soporte Ayuda Reportar un…" at bounding box center [335, 190] width 670 height 380
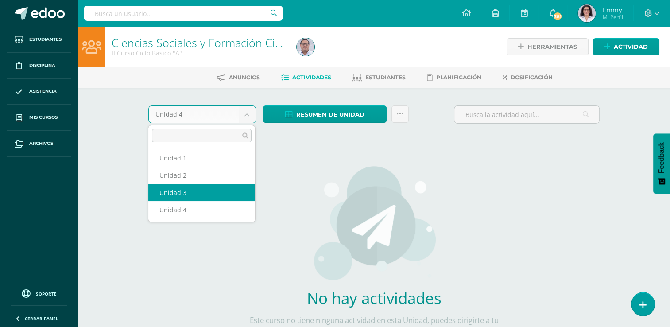
select select "Unidad 3"
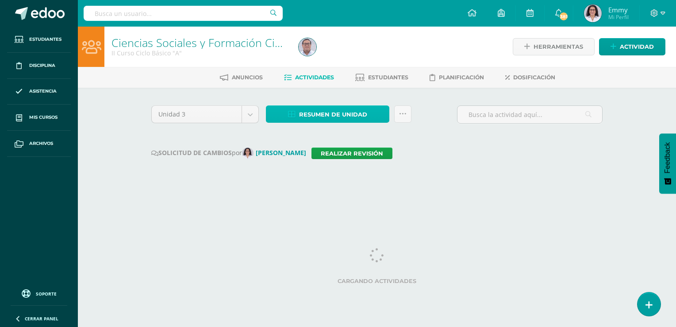
click at [327, 111] on span "Resumen de unidad" at bounding box center [333, 114] width 68 height 16
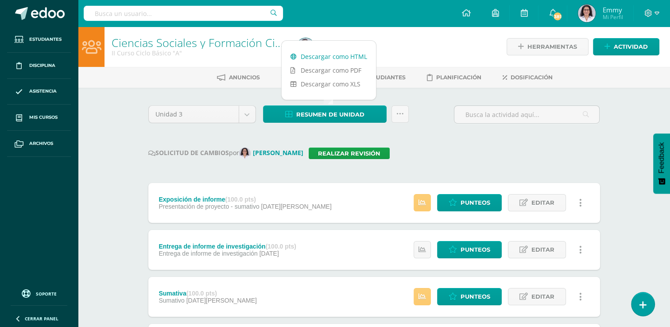
click at [333, 52] on link "Descargar como HTML" at bounding box center [328, 57] width 94 height 14
click at [444, 152] on div "SOLICITUD DE CAMBIOS por [PERSON_NAME] Realizar revisión" at bounding box center [373, 153] width 451 height 12
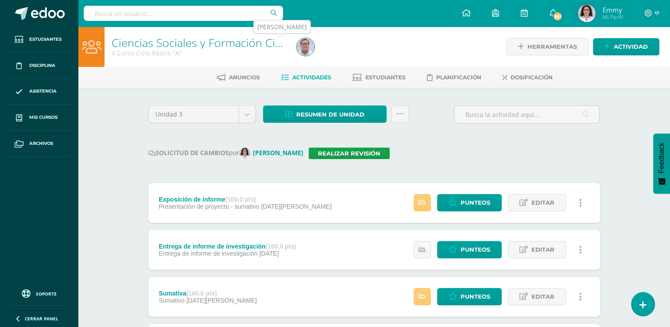
click at [306, 44] on img at bounding box center [305, 47] width 18 height 18
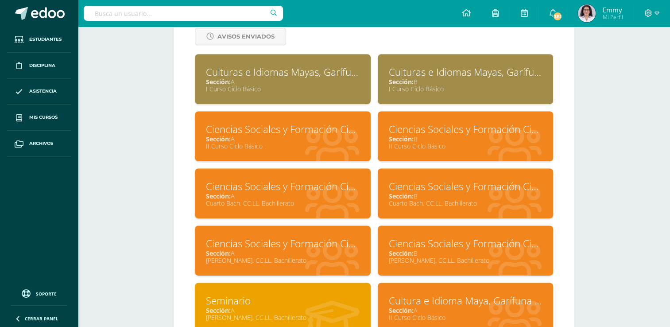
scroll to position [400, 0]
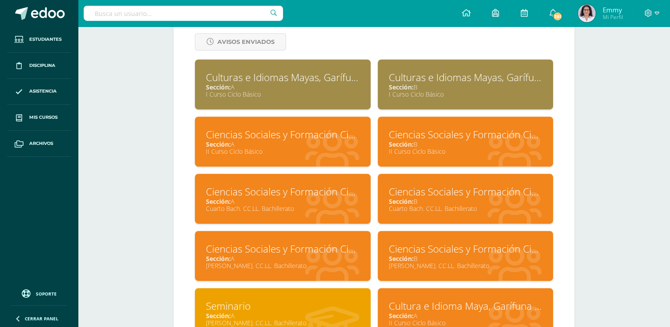
click at [476, 138] on div "Ciencias Sociales y Formación Ciudadana" at bounding box center [466, 134] width 154 height 14
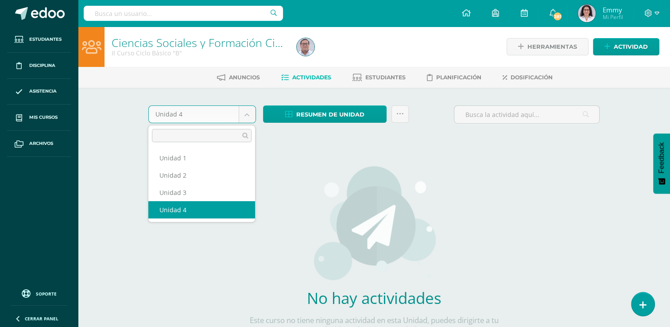
click at [251, 109] on body "Estudiantes Disciplina Asistencia Mis cursos Archivos Soporte Ayuda Reportar un…" at bounding box center [335, 190] width 670 height 380
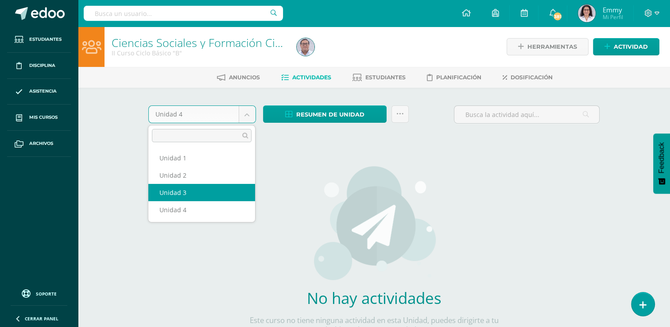
select select "Unidad 3"
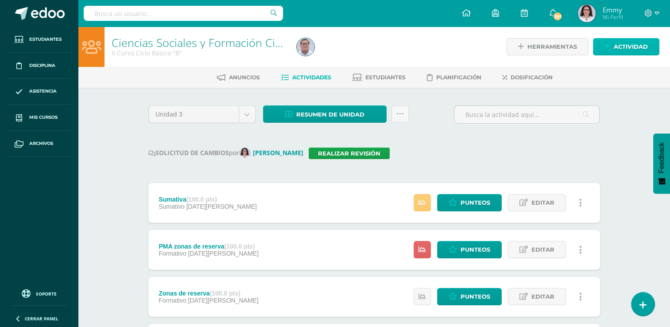
click at [627, 42] on span "Actividad" at bounding box center [630, 46] width 34 height 16
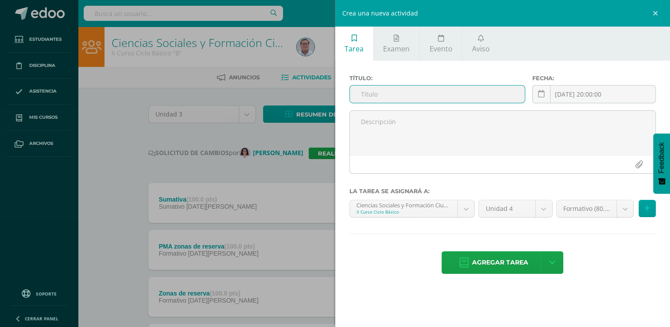
click at [489, 91] on input "text" at bounding box center [437, 93] width 175 height 17
type input "Exposición de informe"
click at [545, 94] on link at bounding box center [541, 94] width 18 height 18
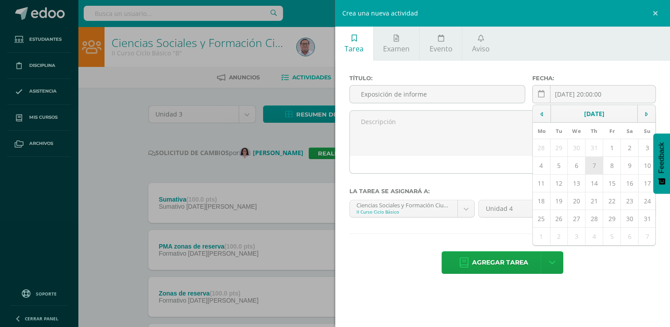
click at [597, 163] on td "7" at bounding box center [594, 166] width 18 height 18
type input "2025-08-07"
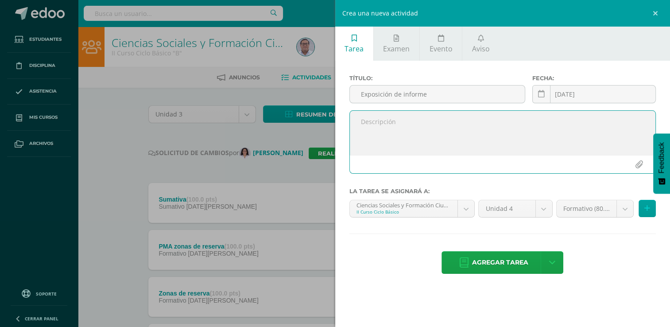
click at [489, 123] on textarea at bounding box center [503, 133] width 306 height 44
type textarea "Exposición de resultados"
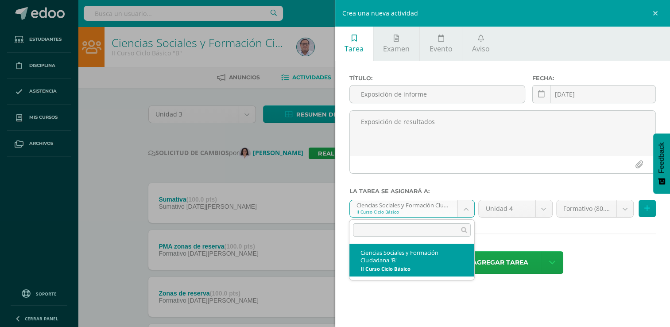
click at [470, 212] on body "Estudiantes Disciplina Asistencia Mis cursos Archivos Soporte Ayuda Reportar un…" at bounding box center [335, 281] width 670 height 563
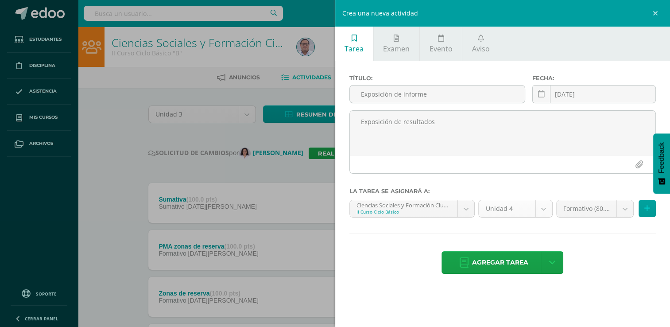
click at [542, 206] on body "Estudiantes Disciplina Asistencia Mis cursos Archivos Soporte Ayuda Reportar un…" at bounding box center [335, 281] width 670 height 563
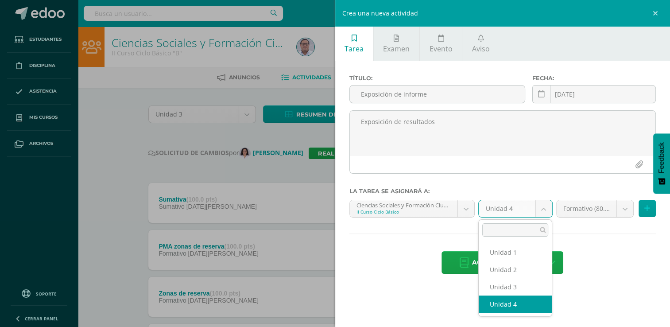
click at [542, 206] on body "Estudiantes Disciplina Asistencia Mis cursos Archivos Soporte Ayuda Reportar un…" at bounding box center [335, 281] width 670 height 563
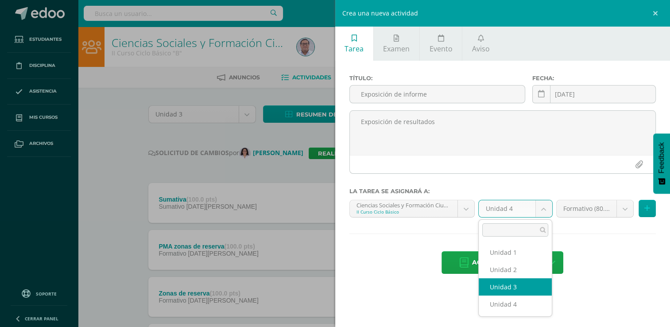
select select "228153"
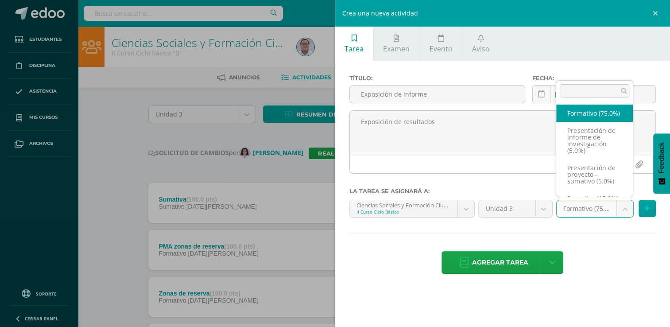
click at [627, 204] on body "Estudiantes Disciplina Asistencia Mis cursos Archivos Soporte Ayuda Reportar un…" at bounding box center [335, 281] width 670 height 563
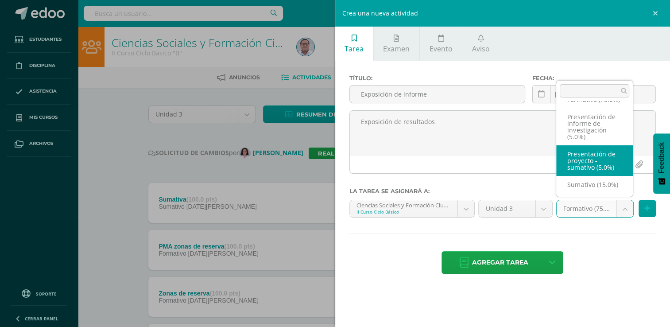
select select "257521"
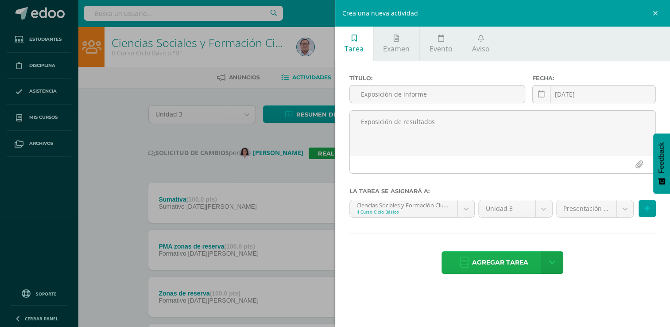
click at [515, 259] on span "Agregar tarea" at bounding box center [500, 262] width 56 height 22
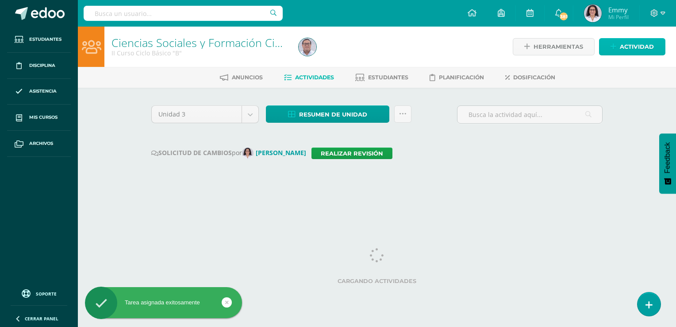
click at [630, 45] on span "Actividad" at bounding box center [637, 46] width 34 height 16
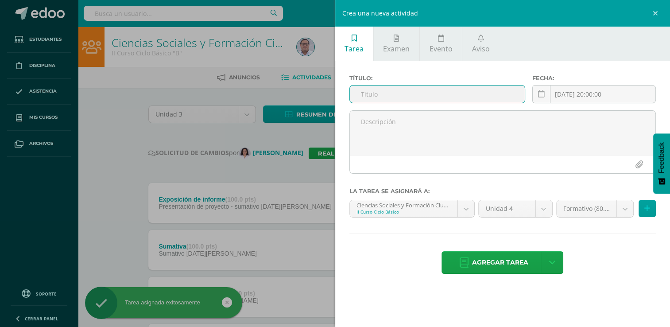
click at [458, 100] on input "text" at bounding box center [437, 93] width 175 height 17
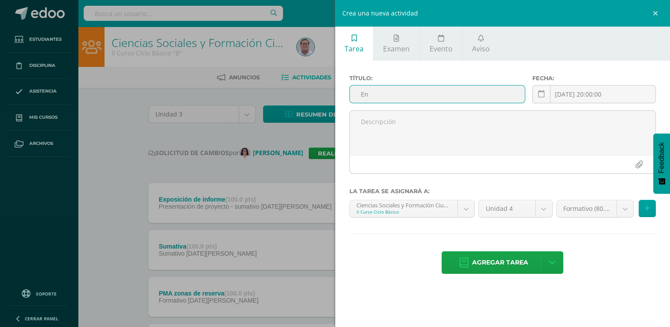
type input "E"
type input "i"
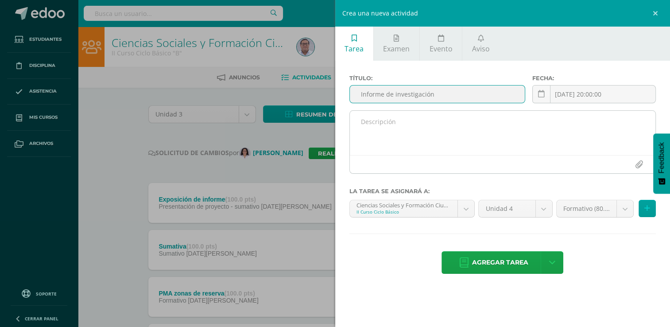
type input "Informe de investigación"
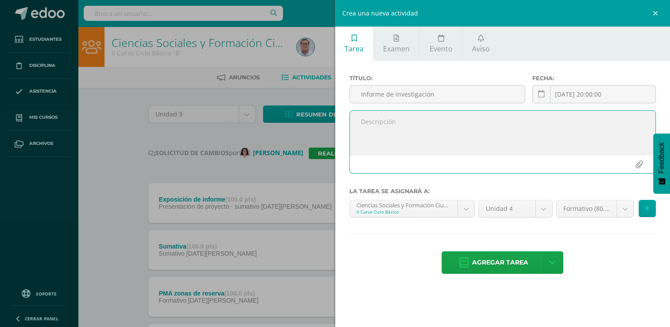
click at [453, 120] on textarea at bounding box center [503, 133] width 306 height 44
type textarea "Entrega de informe"
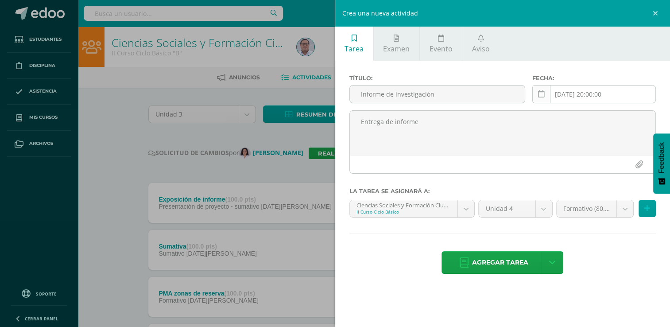
click at [543, 95] on link at bounding box center [541, 94] width 18 height 18
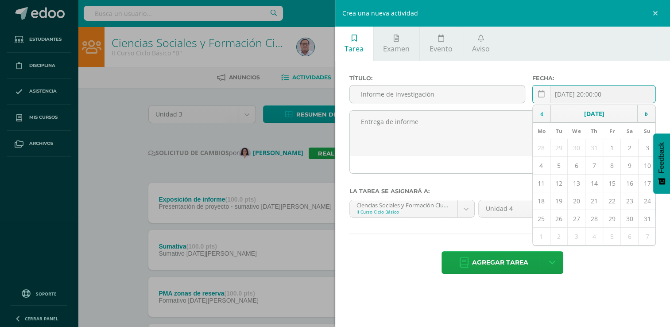
click at [547, 109] on td at bounding box center [541, 114] width 18 height 18
click at [592, 218] on td "31" at bounding box center [594, 219] width 18 height 18
type input "[DATE]"
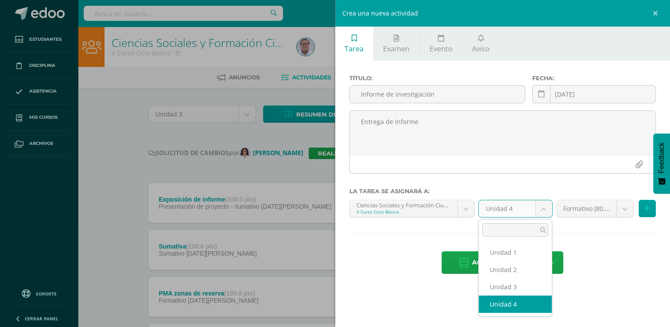
click at [544, 204] on body "Tarea asignada exitosamente Estudiantes Disciplina Asistencia Mis cursos Archiv…" at bounding box center [335, 305] width 670 height 610
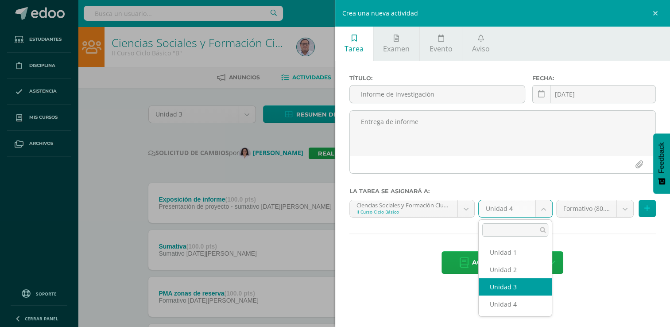
select select "228153"
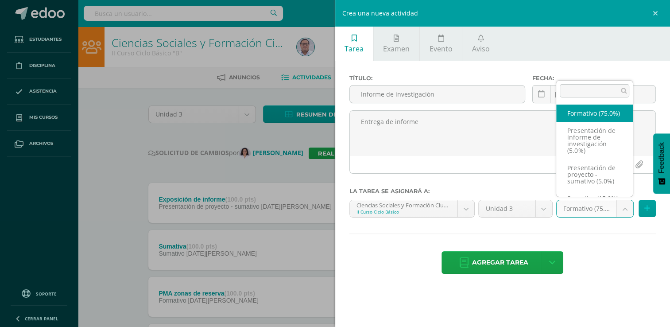
click at [623, 212] on body "Tarea asignada exitosamente Estudiantes Disciplina Asistencia Mis cursos Archiv…" at bounding box center [335, 305] width 670 height 610
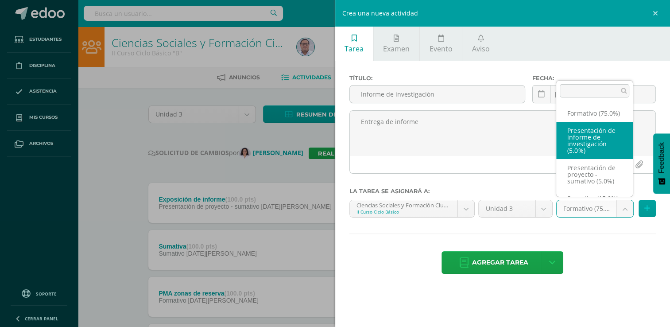
select select "257522"
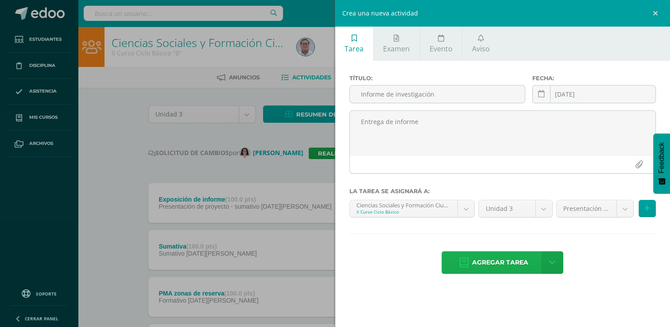
click at [516, 262] on span "Agregar tarea" at bounding box center [500, 262] width 56 height 22
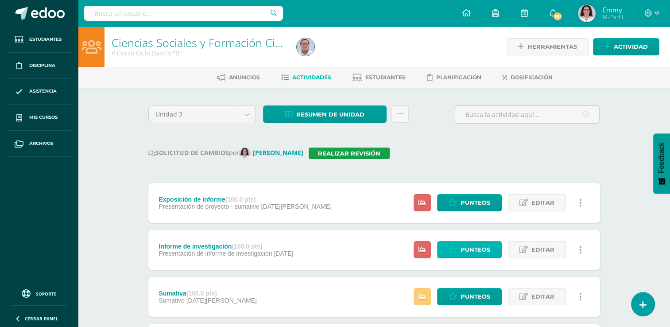
click at [476, 244] on span "Punteos" at bounding box center [475, 249] width 30 height 16
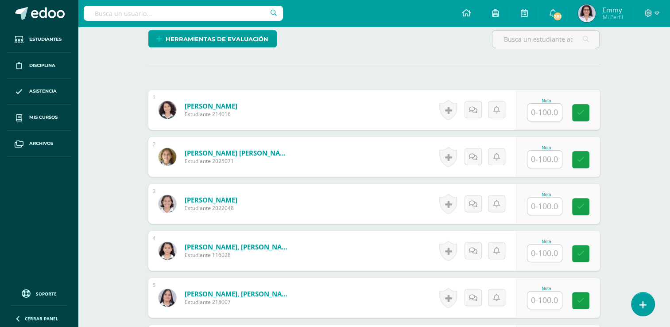
scroll to position [239, 0]
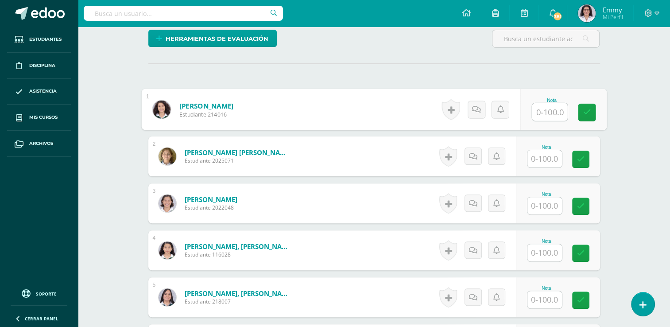
click at [546, 109] on input "text" at bounding box center [548, 112] width 35 height 18
type input "70"
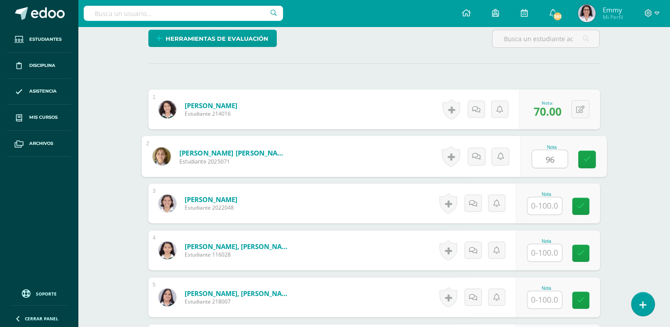
type input "96"
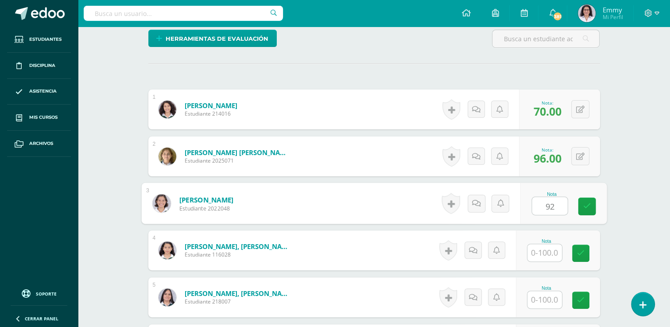
type input "92"
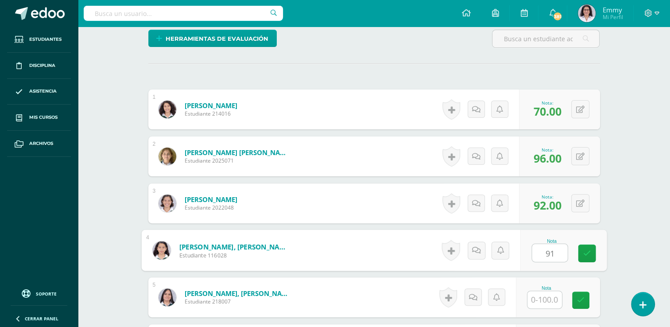
type input "91"
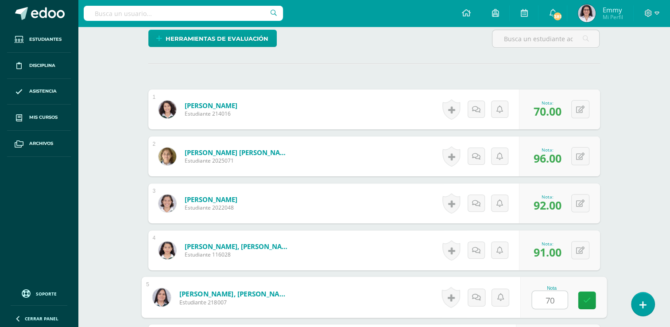
type input "70"
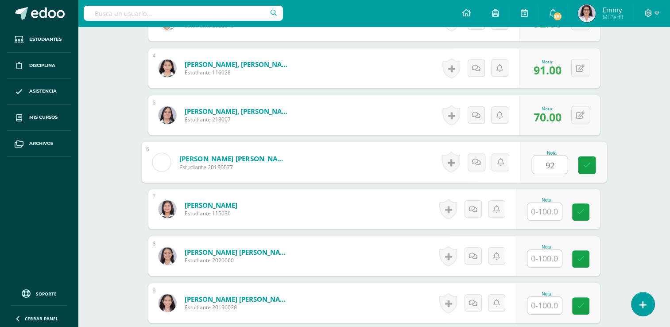
type input "92"
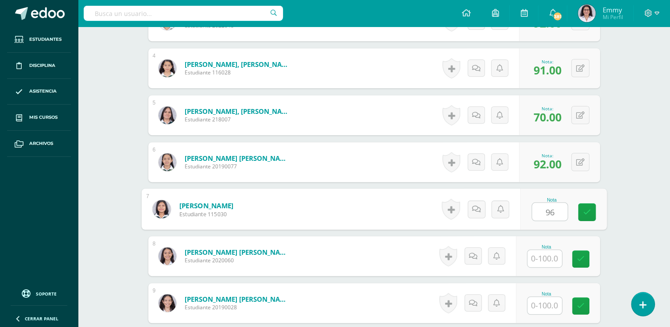
type input "96"
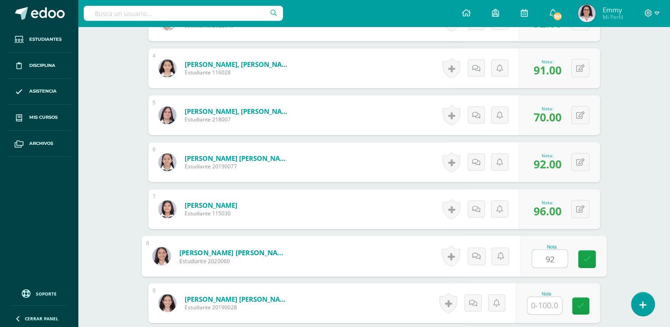
type input "92"
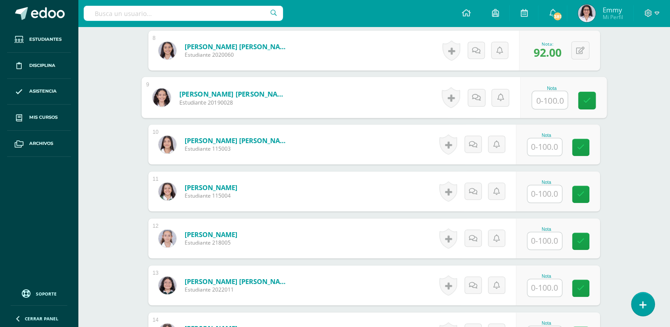
scroll to position [639, 0]
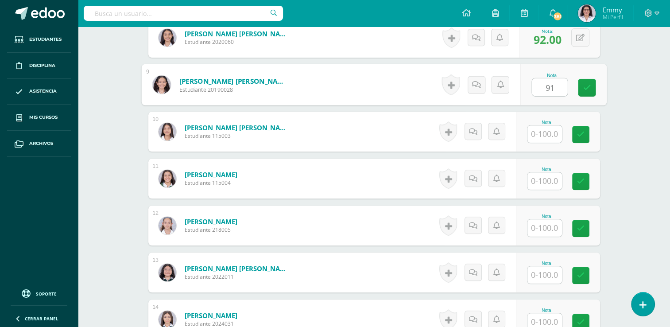
type input "91"
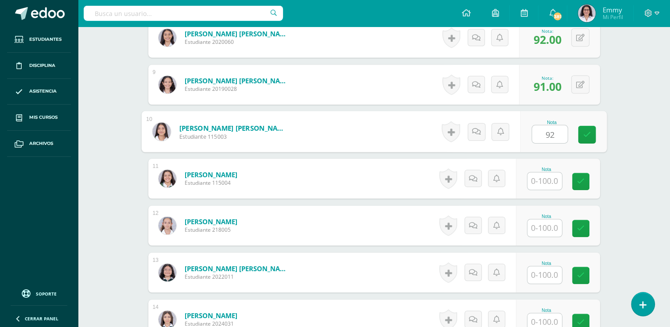
type input "92"
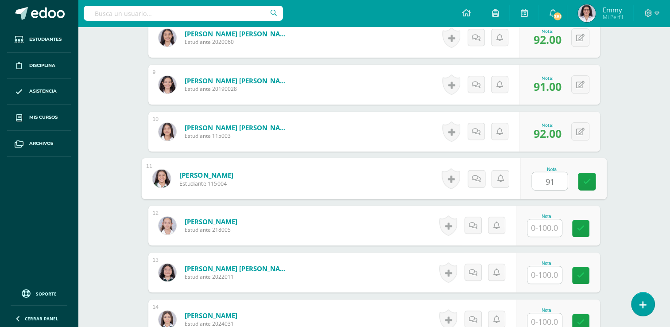
type input "91"
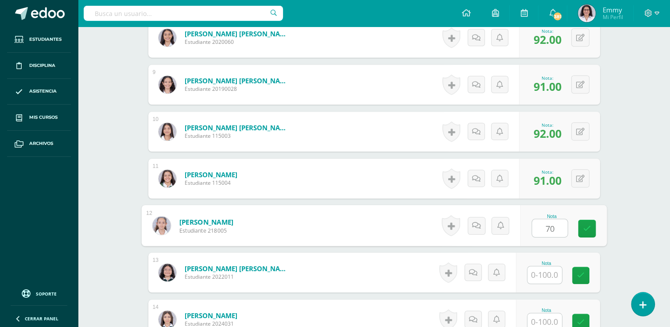
type input "70"
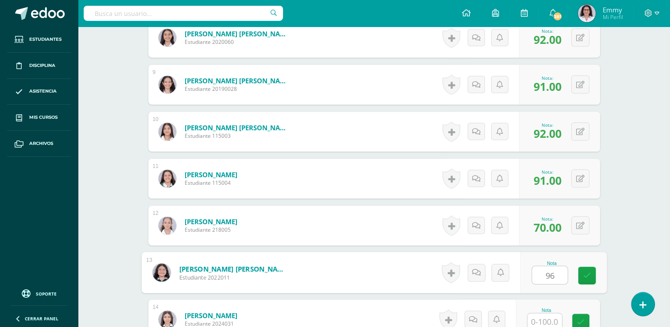
type input "96"
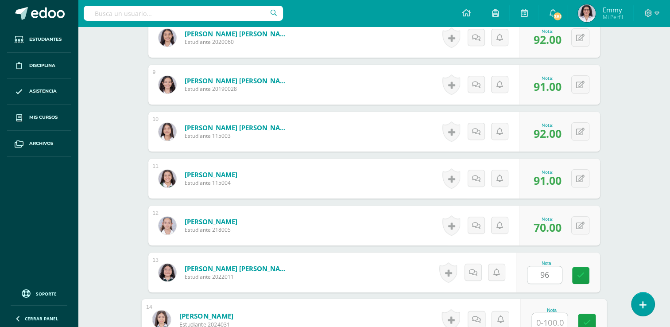
scroll to position [641, 0]
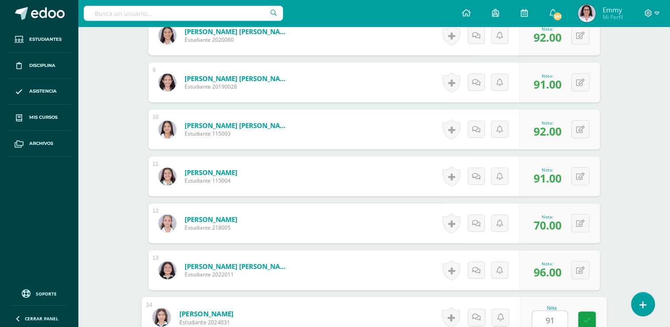
type input "91"
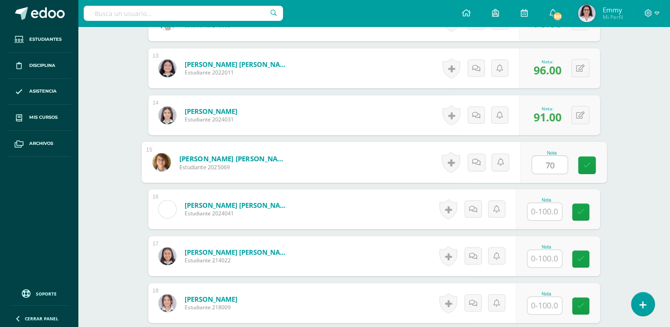
type input "70"
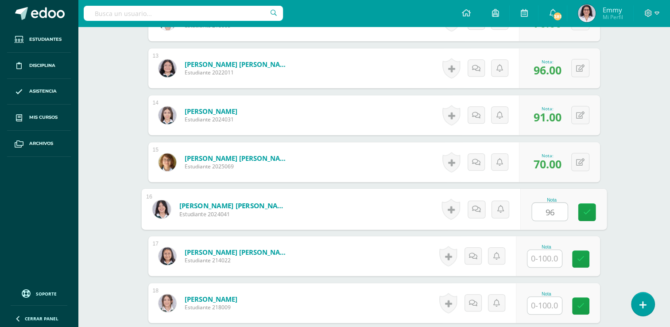
type input "96"
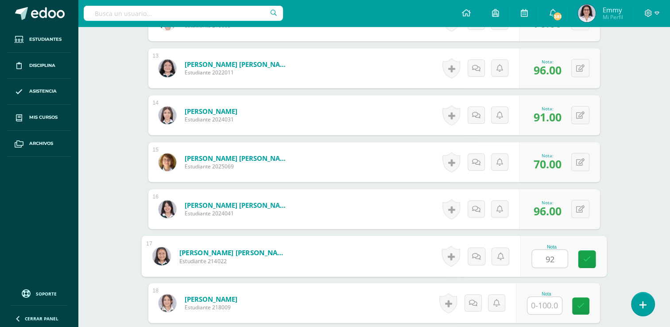
type input "92"
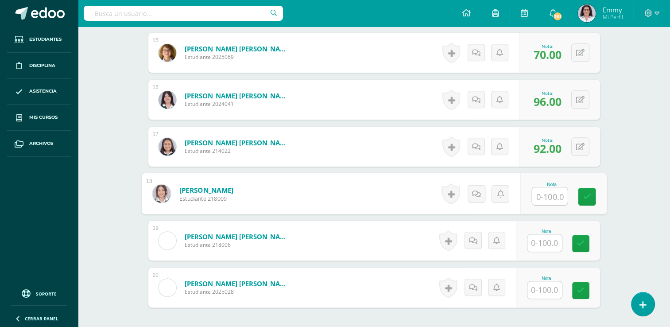
scroll to position [1013, 0]
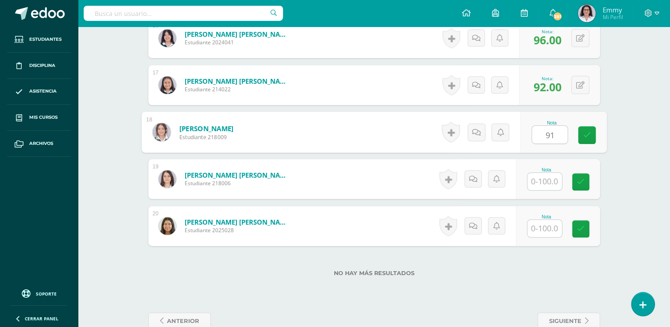
type input "91"
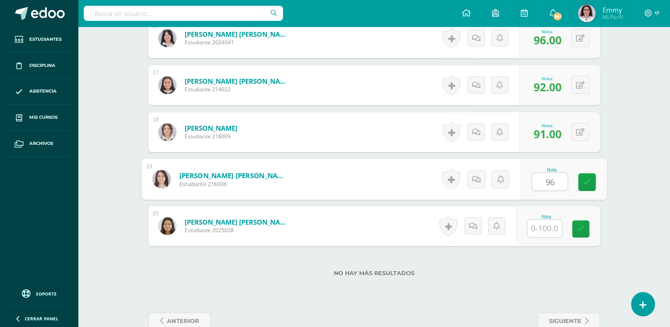
type input "96"
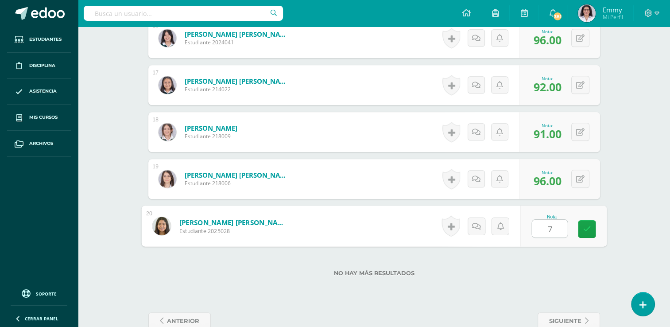
type input "70"
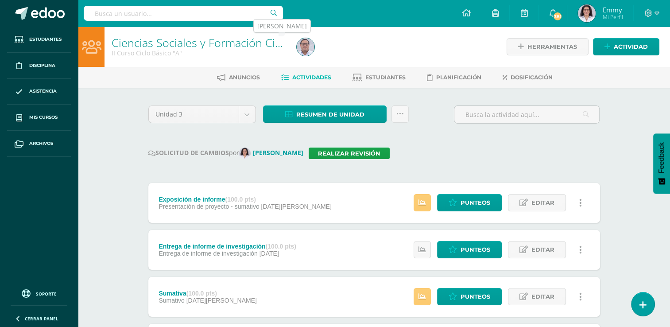
click at [309, 47] on img at bounding box center [305, 47] width 18 height 18
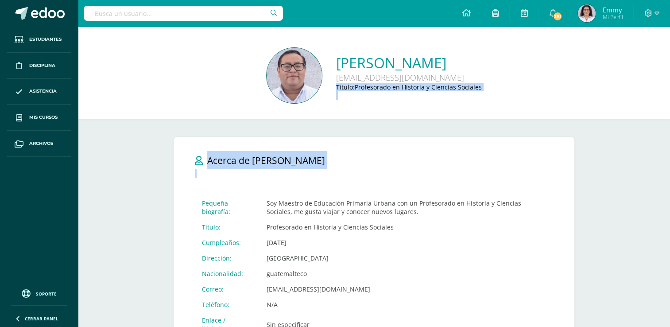
drag, startPoint x: 669, startPoint y: 81, endPoint x: 675, endPoint y: 185, distance: 103.7
click at [630, 94] on div "[PERSON_NAME] [EMAIL_ADDRESS][DOMAIN_NAME] Título: Profesorado en Historia y Ci…" at bounding box center [373, 76] width 577 height 57
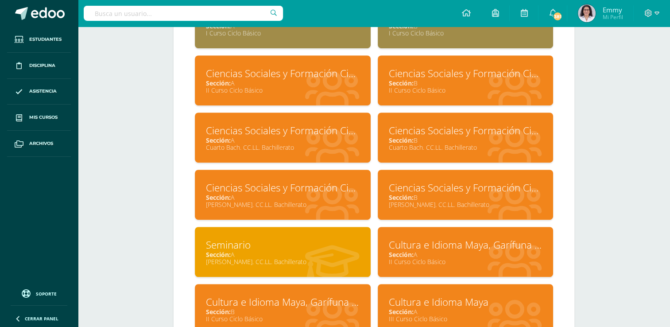
scroll to position [455, 0]
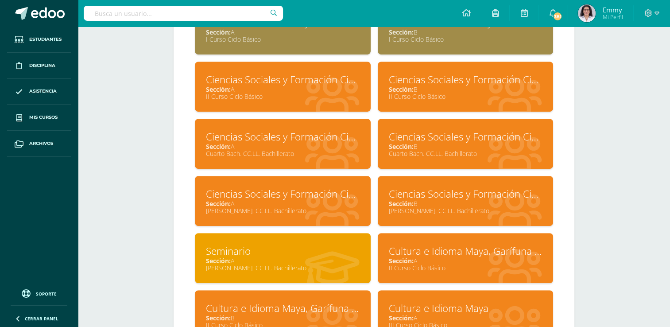
click at [464, 93] on div "II Curso Ciclo Básico" at bounding box center [466, 96] width 154 height 8
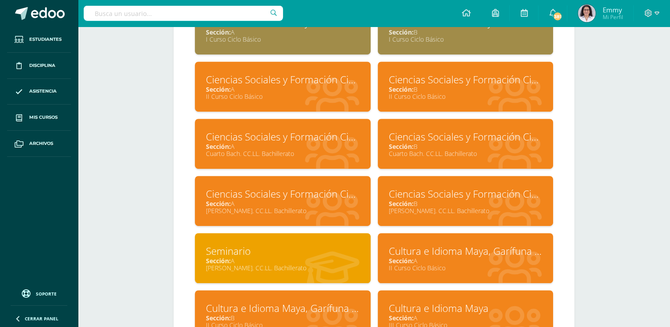
click at [464, 93] on div "II Curso Ciclo Básico" at bounding box center [466, 96] width 154 height 8
click at [460, 86] on div "Ciencias Sociales y Formación Ciudadana" at bounding box center [466, 80] width 154 height 14
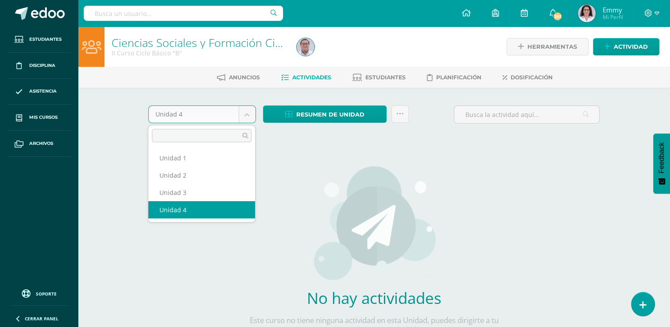
click at [254, 114] on body "Estudiantes Disciplina Asistencia Mis cursos Archivos Soporte Ayuda Reportar un…" at bounding box center [335, 190] width 670 height 380
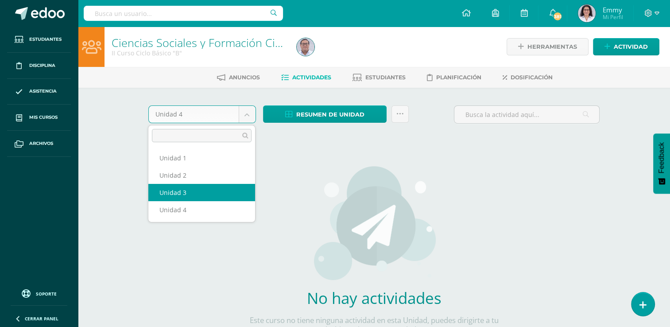
select select "Unidad 3"
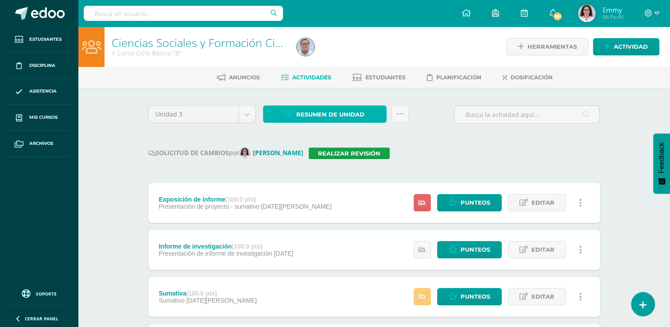
click at [317, 110] on span "Resumen de unidad" at bounding box center [330, 114] width 68 height 16
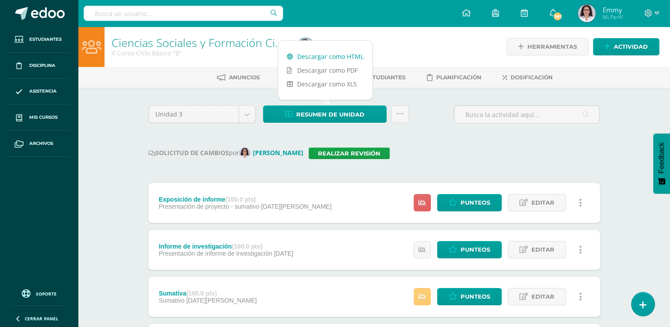
click at [318, 58] on link "Descargar como HTML" at bounding box center [325, 57] width 94 height 14
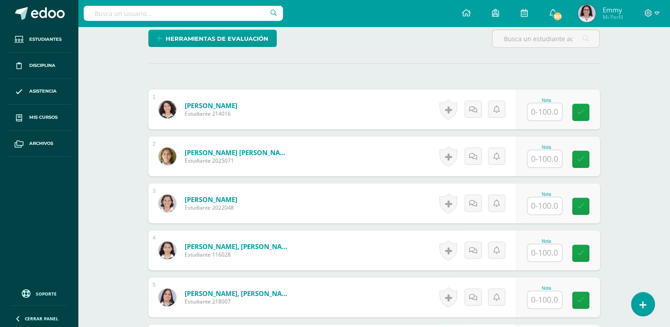
scroll to position [227, 0]
click at [548, 167] on input "text" at bounding box center [548, 159] width 35 height 18
type input "80"
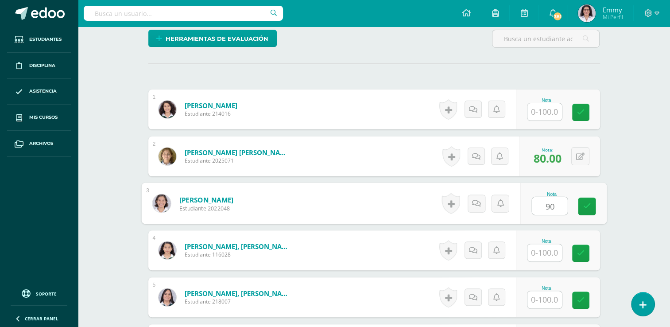
type input "90"
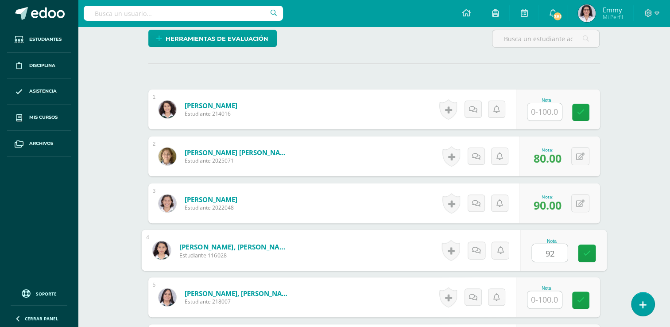
type input "92"
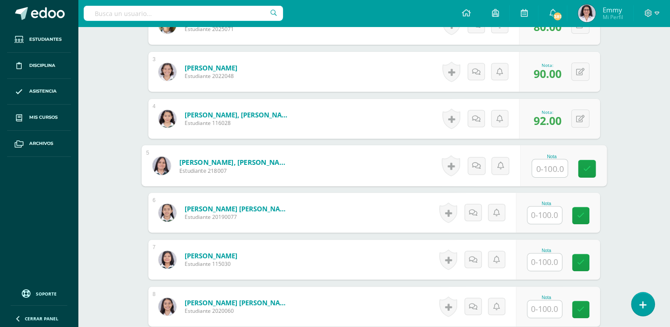
scroll to position [361, 0]
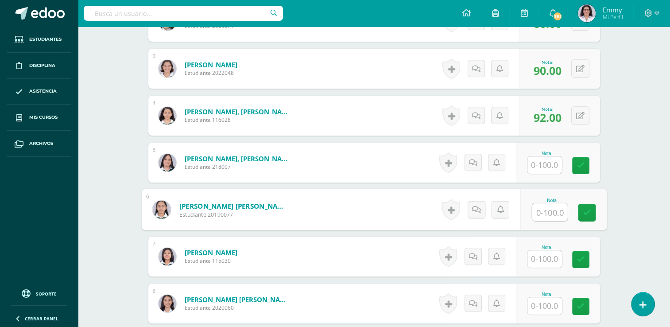
click at [546, 221] on input "text" at bounding box center [548, 212] width 35 height 18
type input "90"
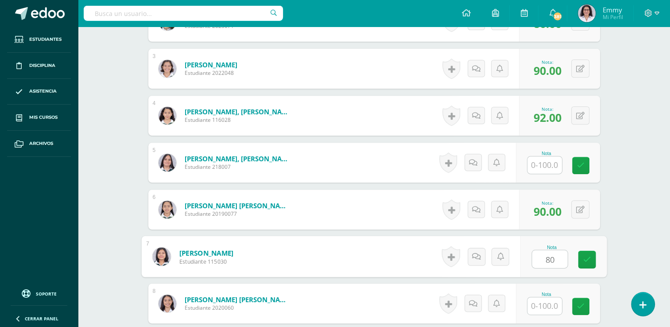
type input "80"
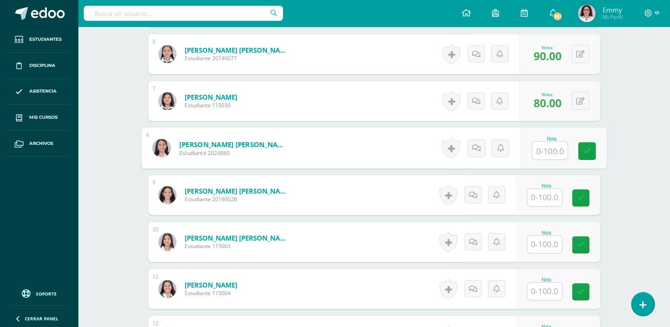
scroll to position [521, 0]
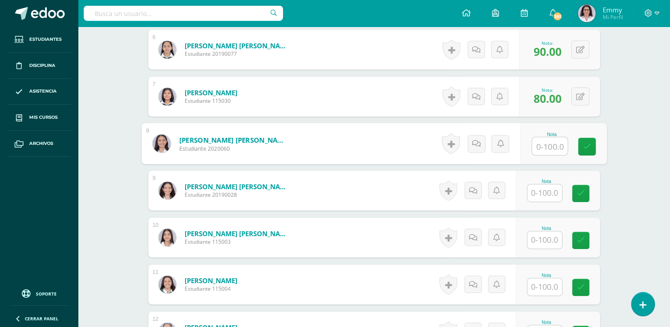
click at [554, 155] on input "text" at bounding box center [548, 146] width 35 height 18
type input "90"
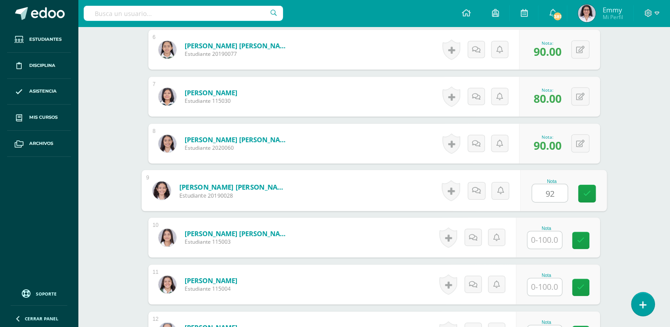
type input "92"
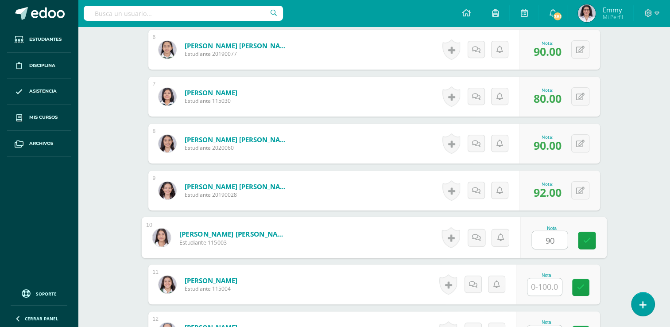
type input "90"
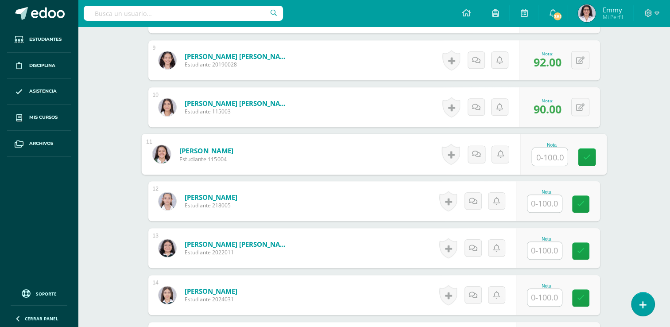
scroll to position [704, 0]
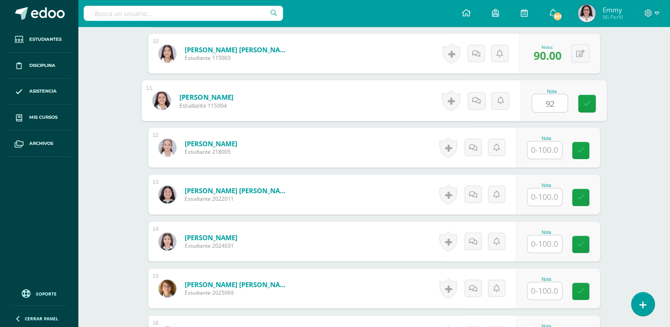
type input "92"
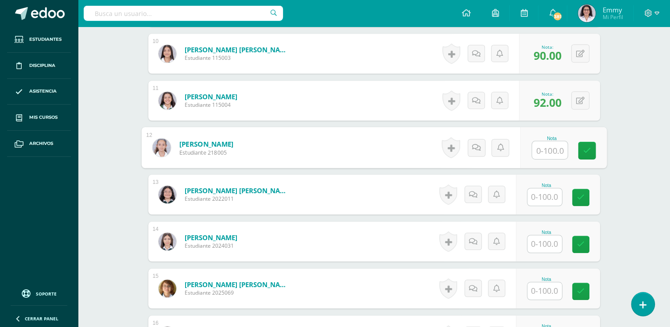
click at [554, 205] on input "text" at bounding box center [544, 196] width 35 height 17
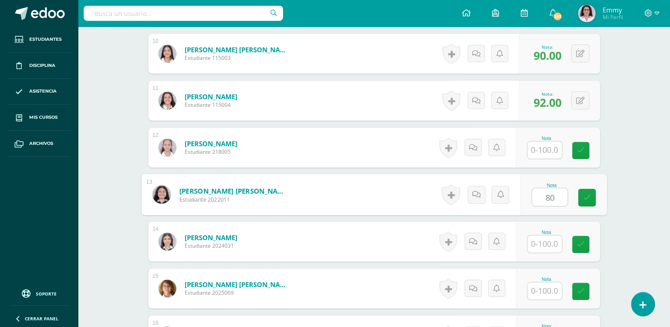
type input "80"
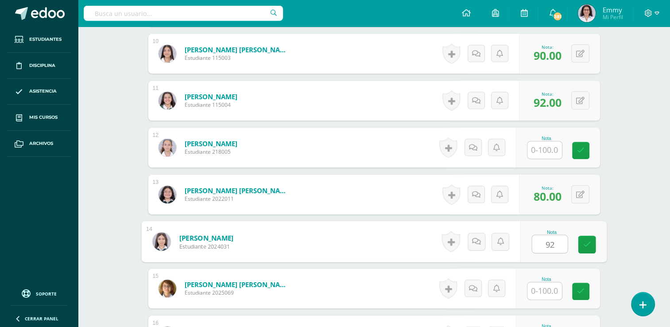
type input "92"
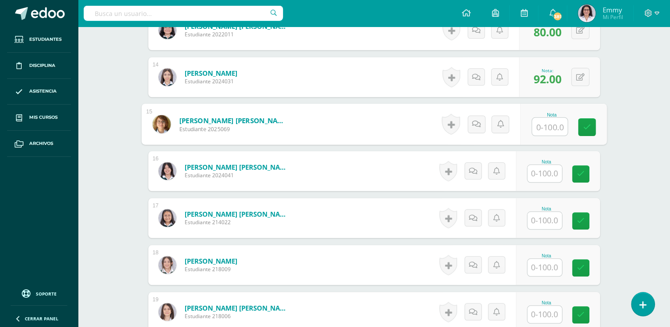
scroll to position [892, 0]
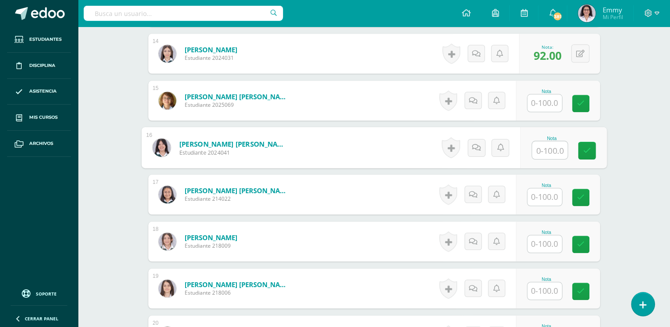
click at [550, 157] on input "text" at bounding box center [548, 150] width 35 height 18
type input "80"
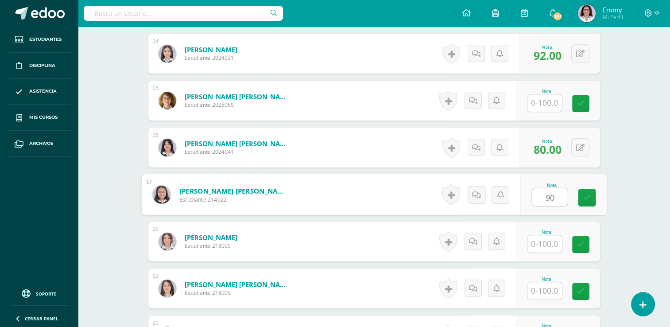
type input "90"
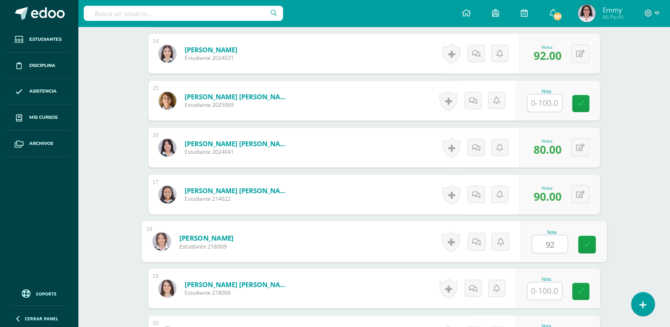
type input "92"
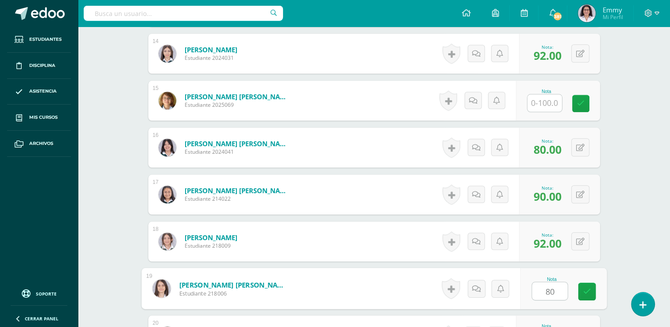
type input "80"
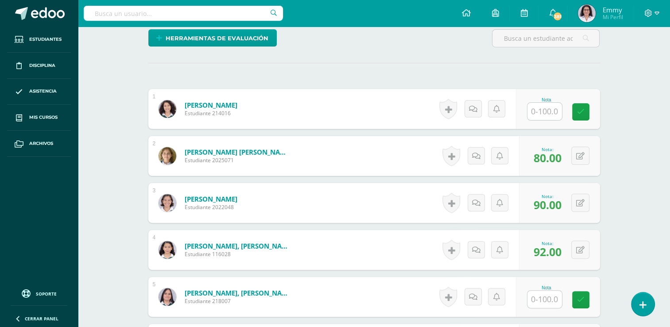
scroll to position [0, 0]
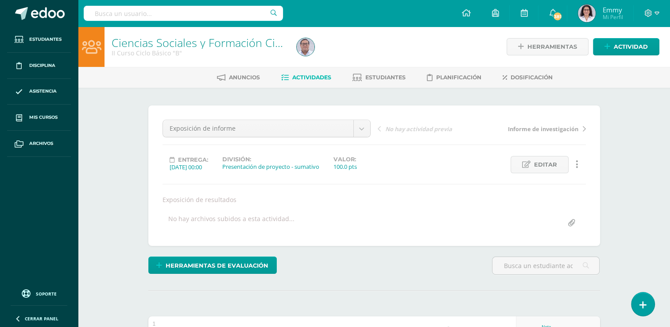
click at [313, 70] on link "Actividades" at bounding box center [306, 77] width 50 height 14
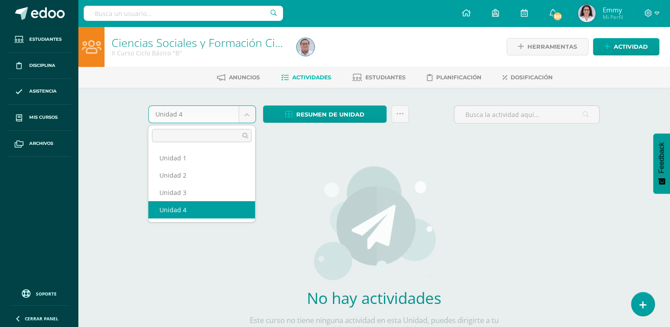
click at [249, 113] on body "Estudiantes Disciplina Asistencia Mis cursos Archivos Soporte Ayuda Reportar un…" at bounding box center [335, 190] width 670 height 380
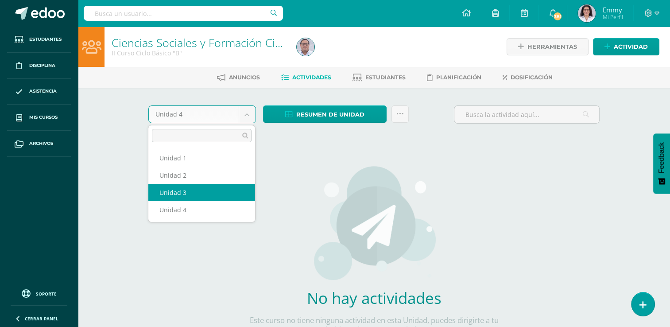
select select "Unidad 3"
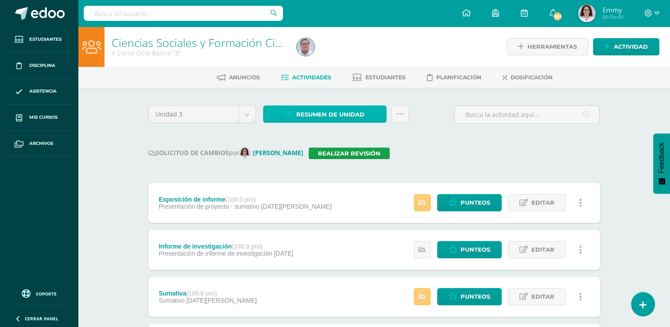
click at [318, 108] on span "Resumen de unidad" at bounding box center [330, 114] width 68 height 16
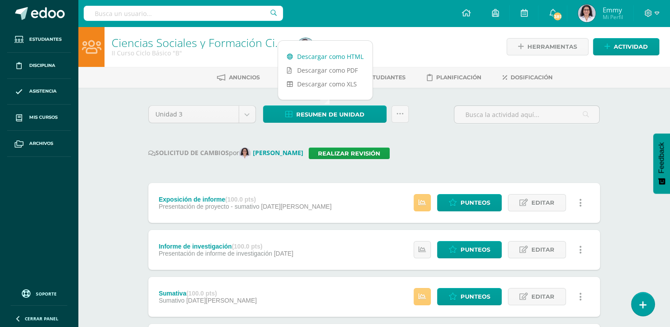
click at [323, 53] on link "Descargar como HTML" at bounding box center [325, 57] width 94 height 14
